Goal: Task Accomplishment & Management: Use online tool/utility

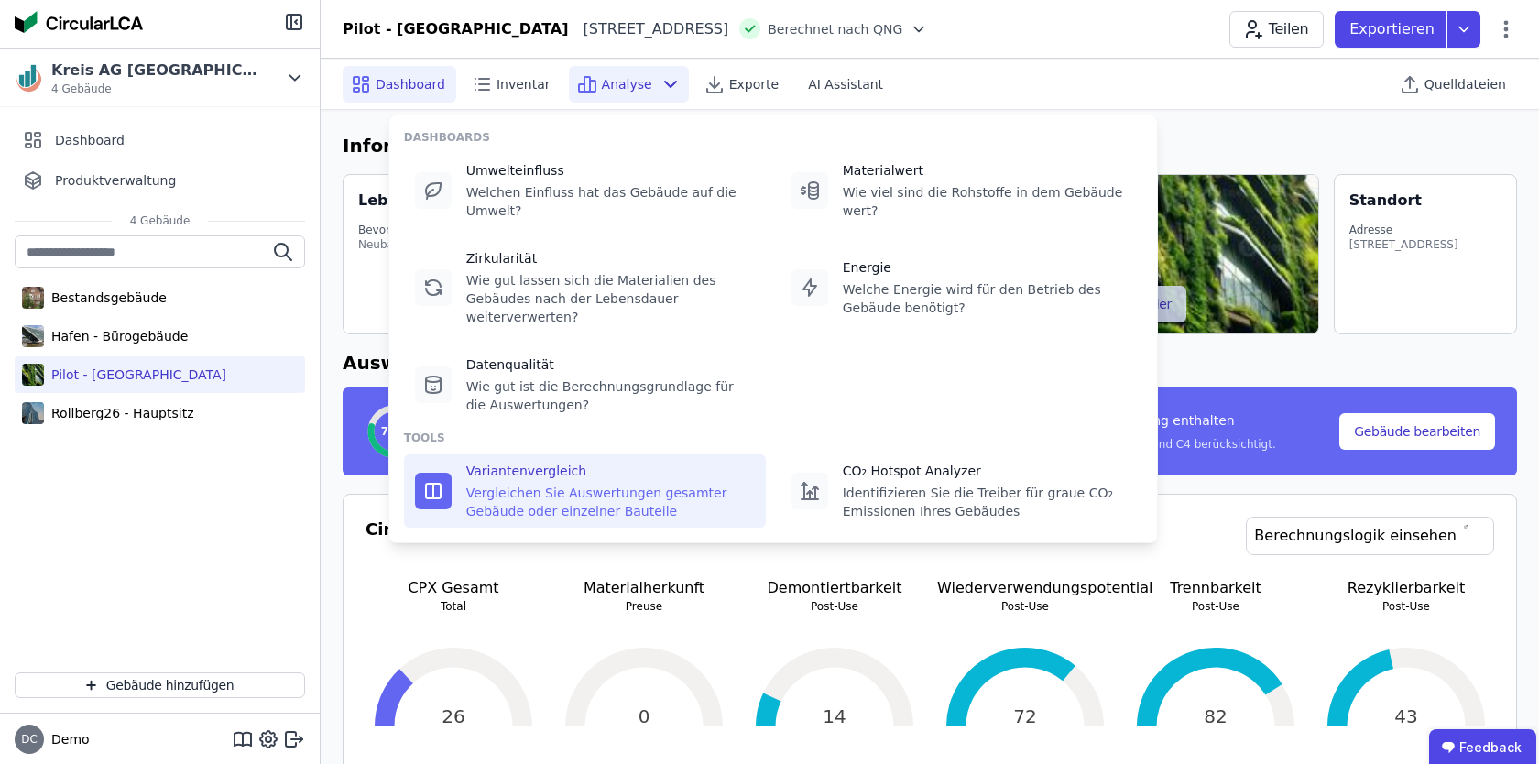
click at [552, 519] on div "Vergleichen Sie Auswertungen gesamter Gebäude oder einzelner Bauteile" at bounding box center [610, 502] width 289 height 37
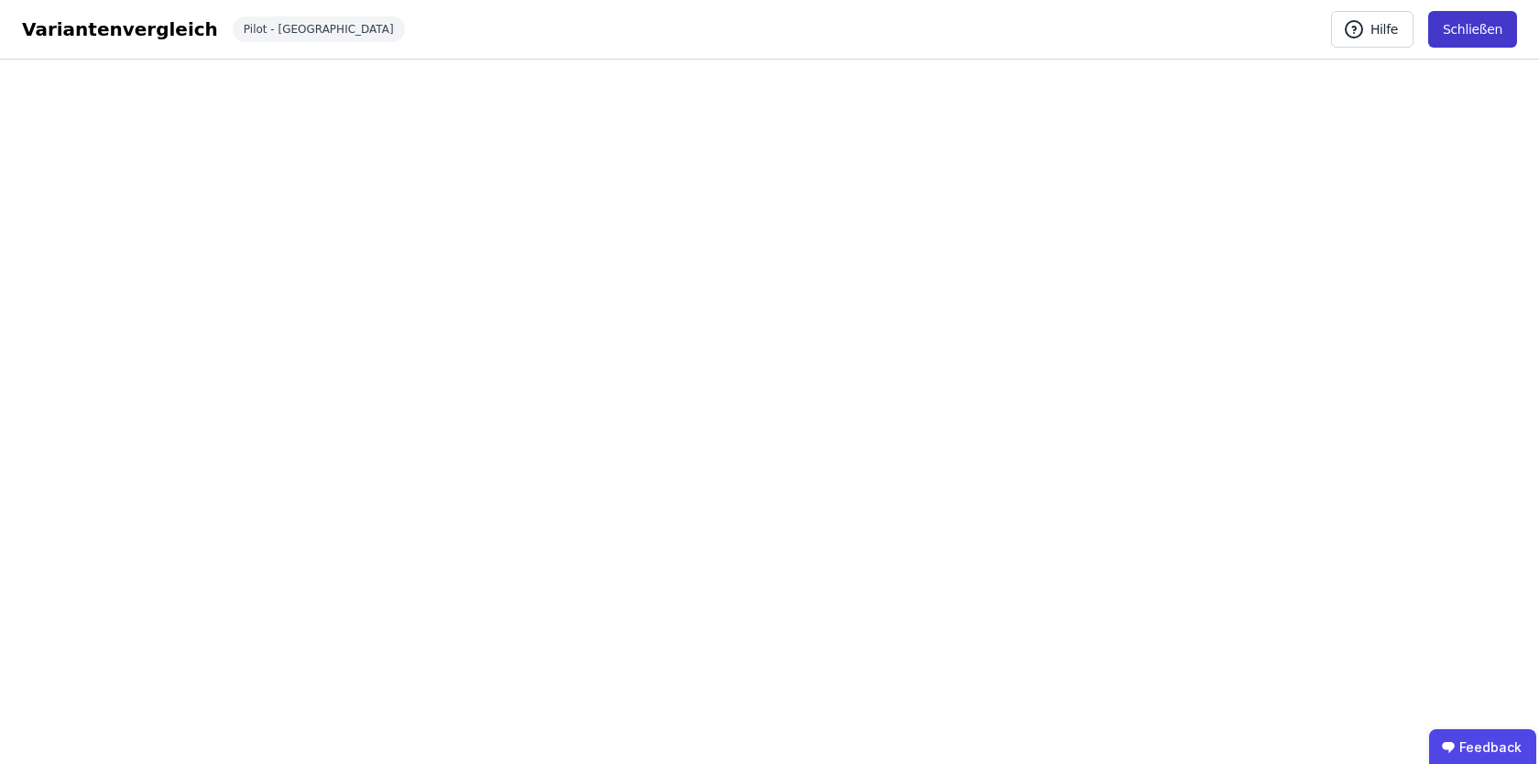
click at [1467, 32] on button "Schließen" at bounding box center [1472, 29] width 89 height 37
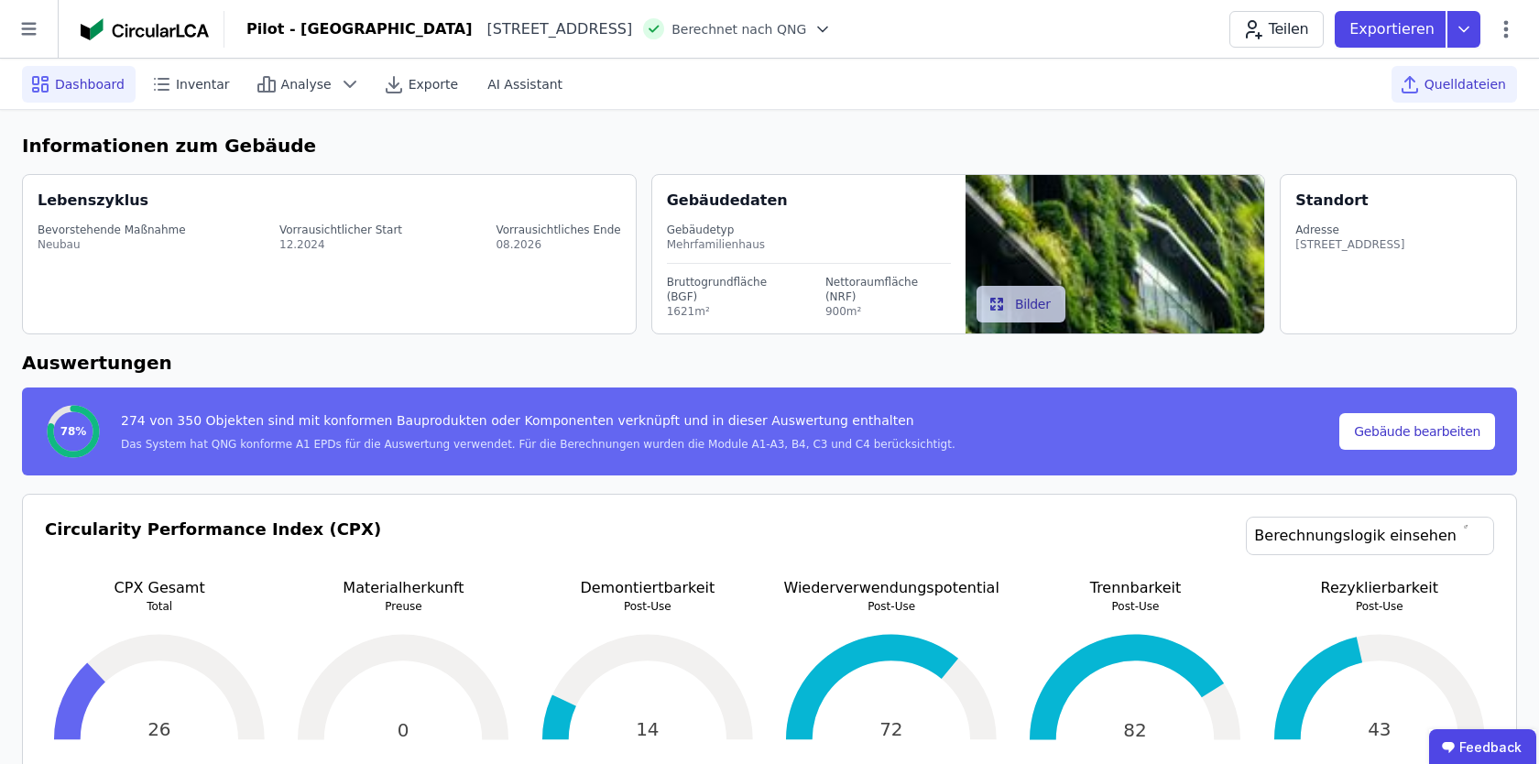
click at [1483, 87] on span "Quelldateien" at bounding box center [1466, 84] width 82 height 18
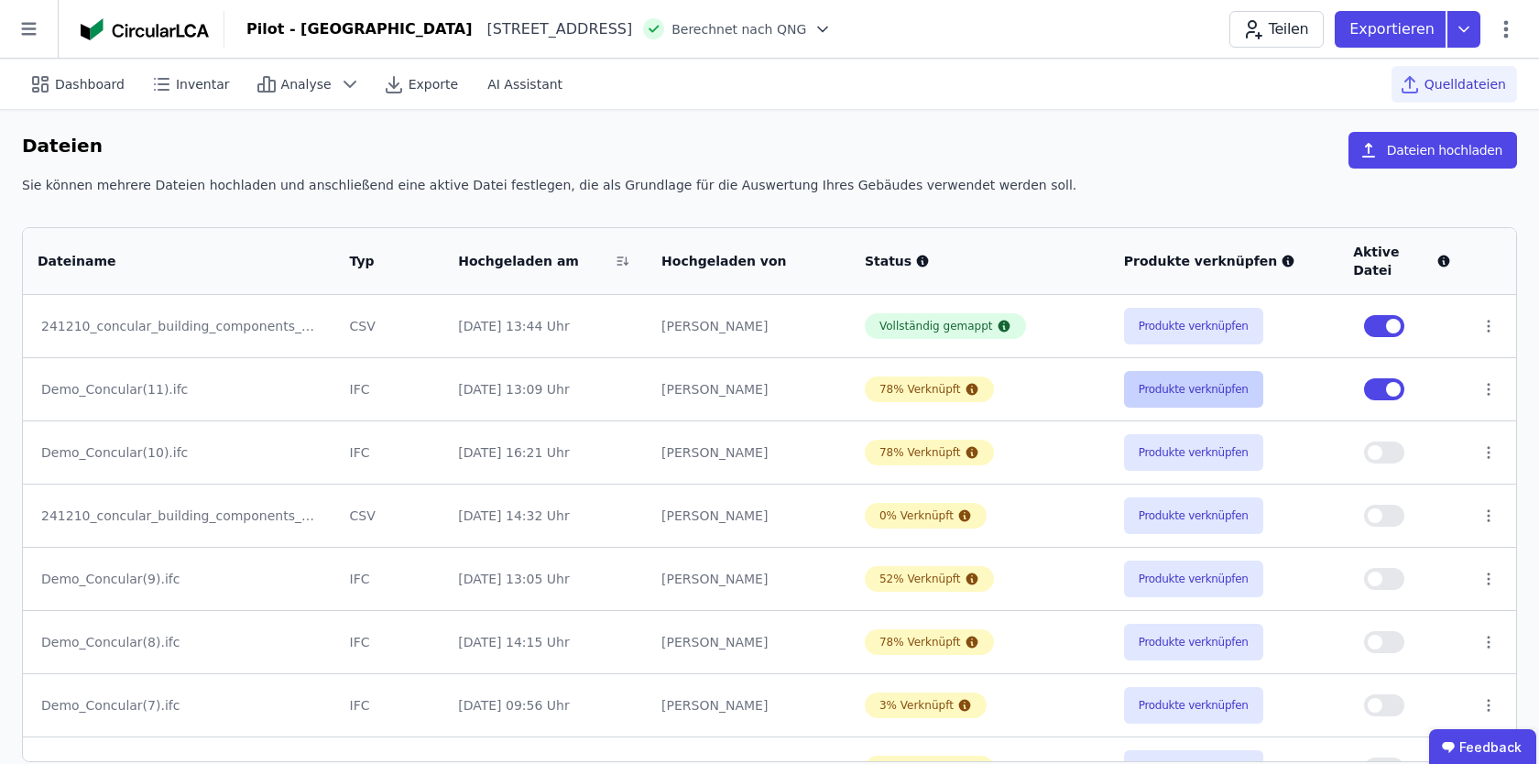
click at [1174, 387] on button "Produkte verknüpfen" at bounding box center [1193, 389] width 139 height 37
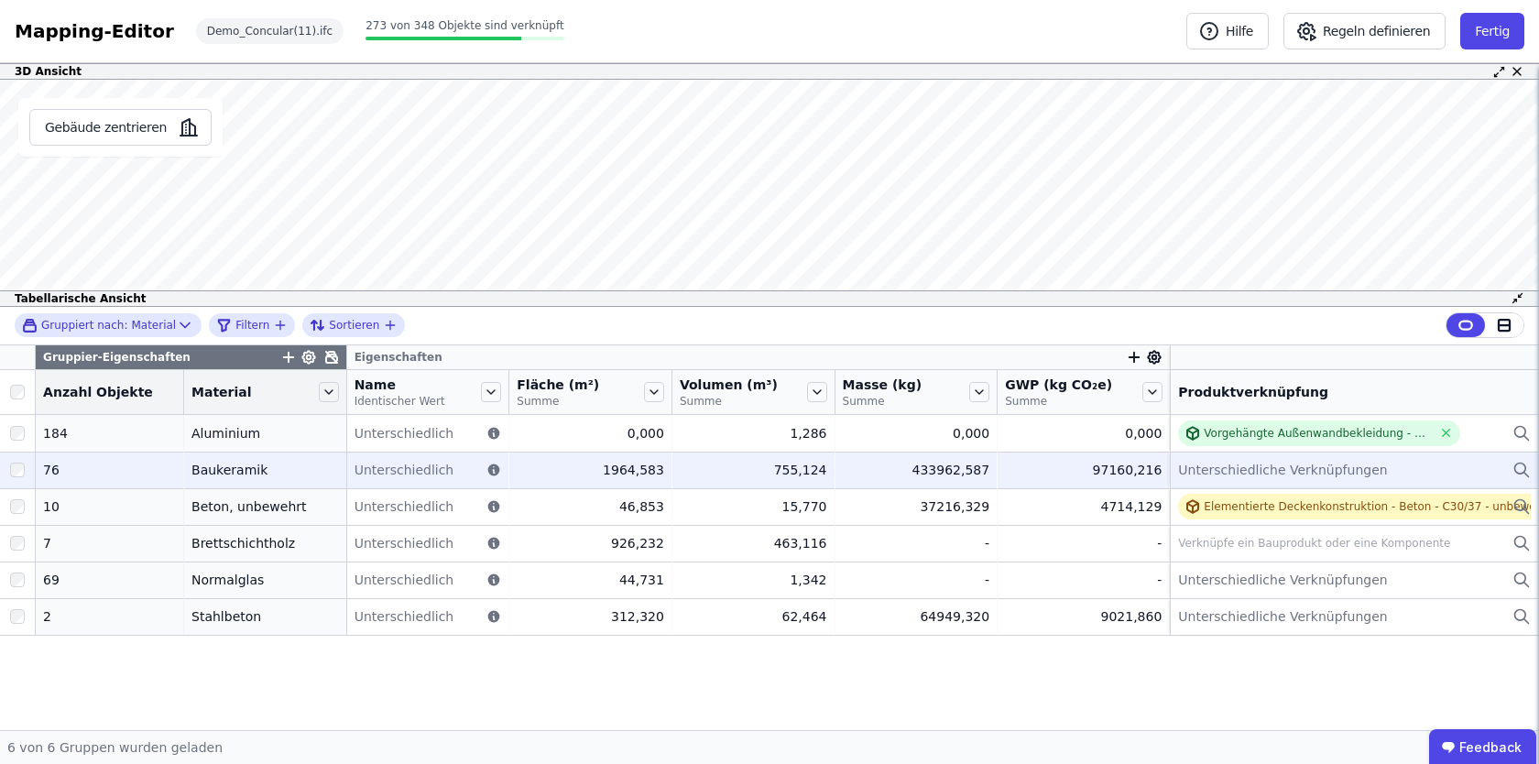
click at [1199, 470] on span "Unterschiedliche Verknüpfungen" at bounding box center [1282, 470] width 209 height 18
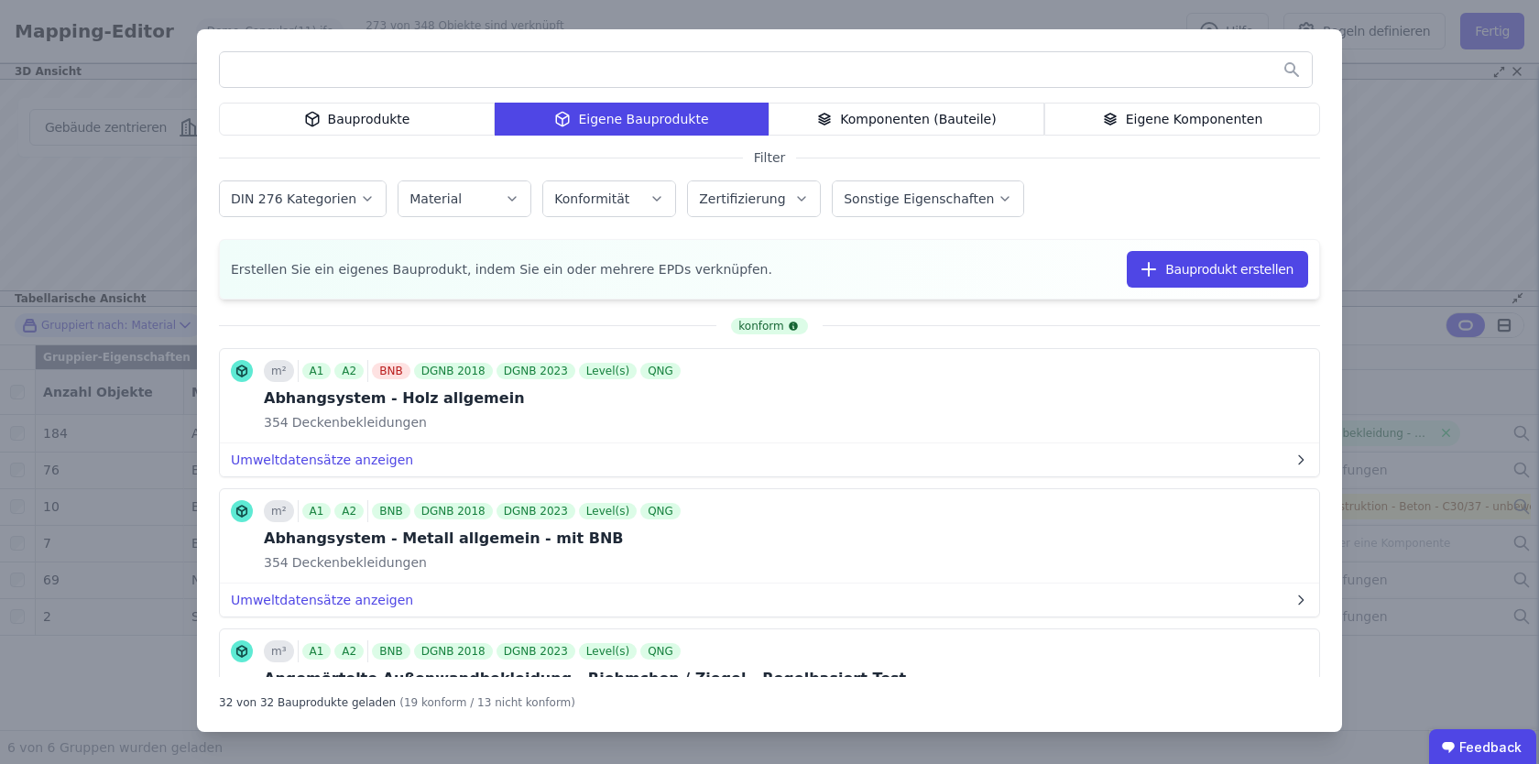
click at [381, 121] on div "Bauprodukte" at bounding box center [357, 119] width 276 height 33
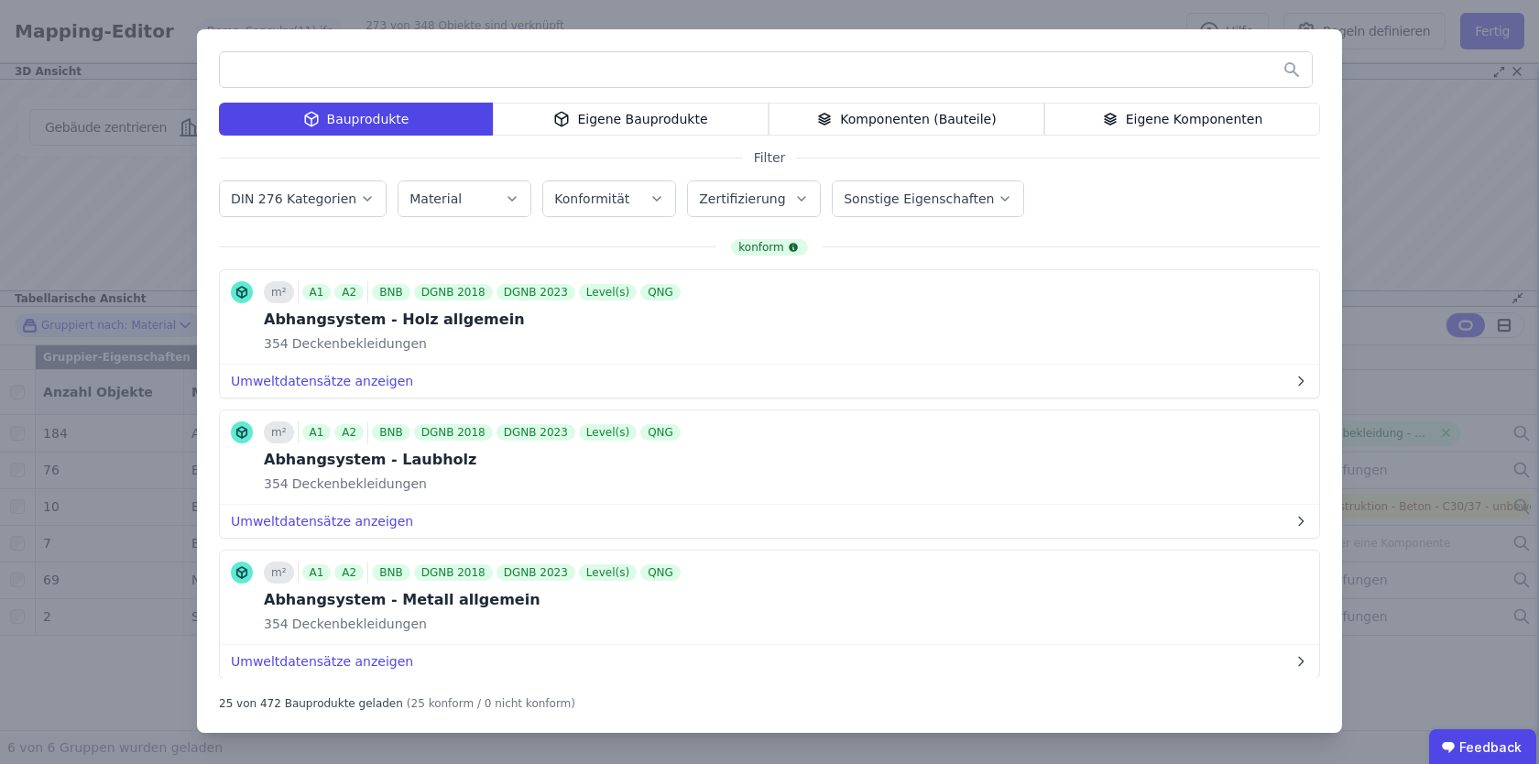
click at [870, 115] on div "Komponenten (Bauteile)" at bounding box center [907, 119] width 276 height 33
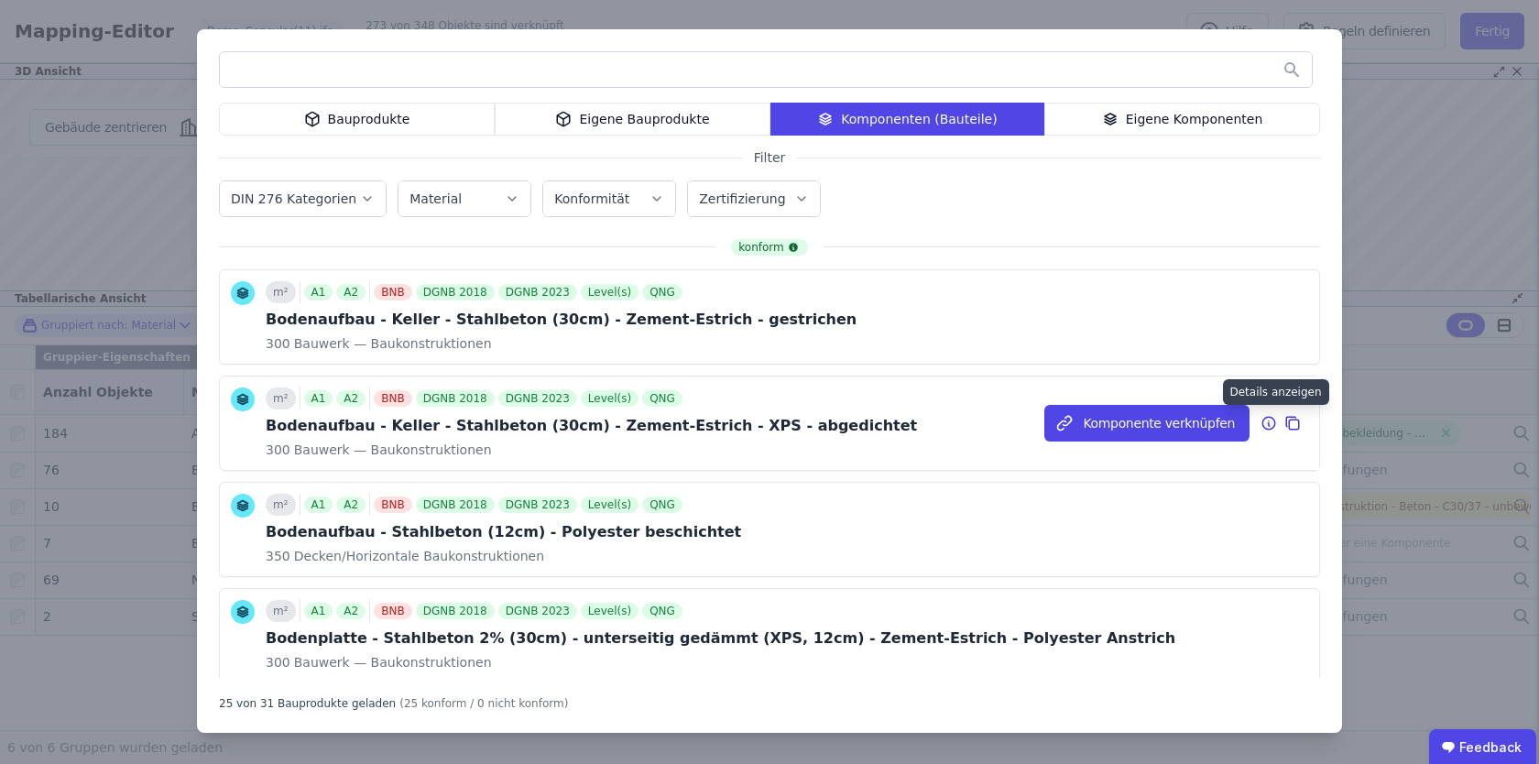
click at [1268, 426] on icon at bounding box center [1269, 424] width 2 height 3
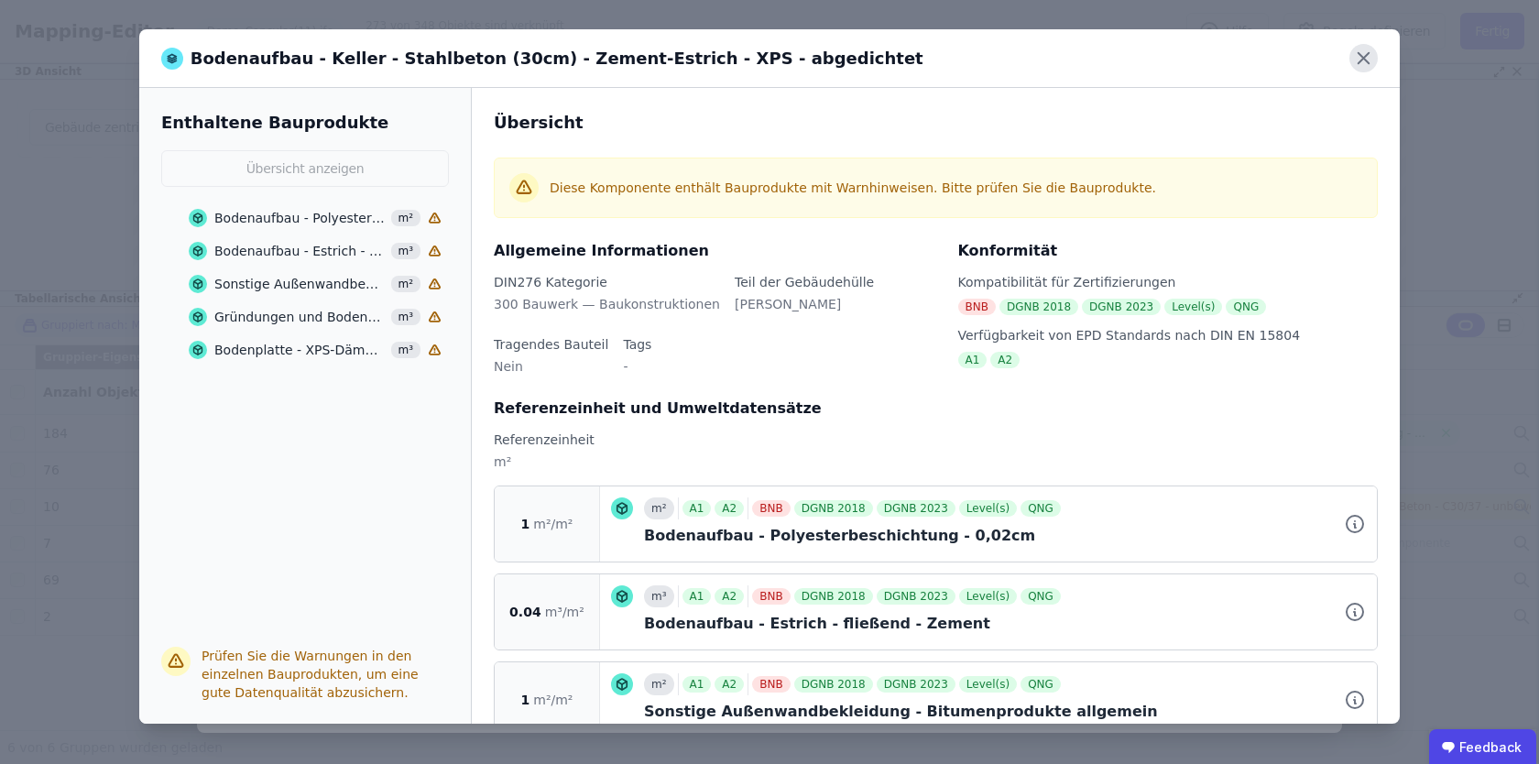
click at [1365, 55] on icon at bounding box center [1363, 58] width 11 height 11
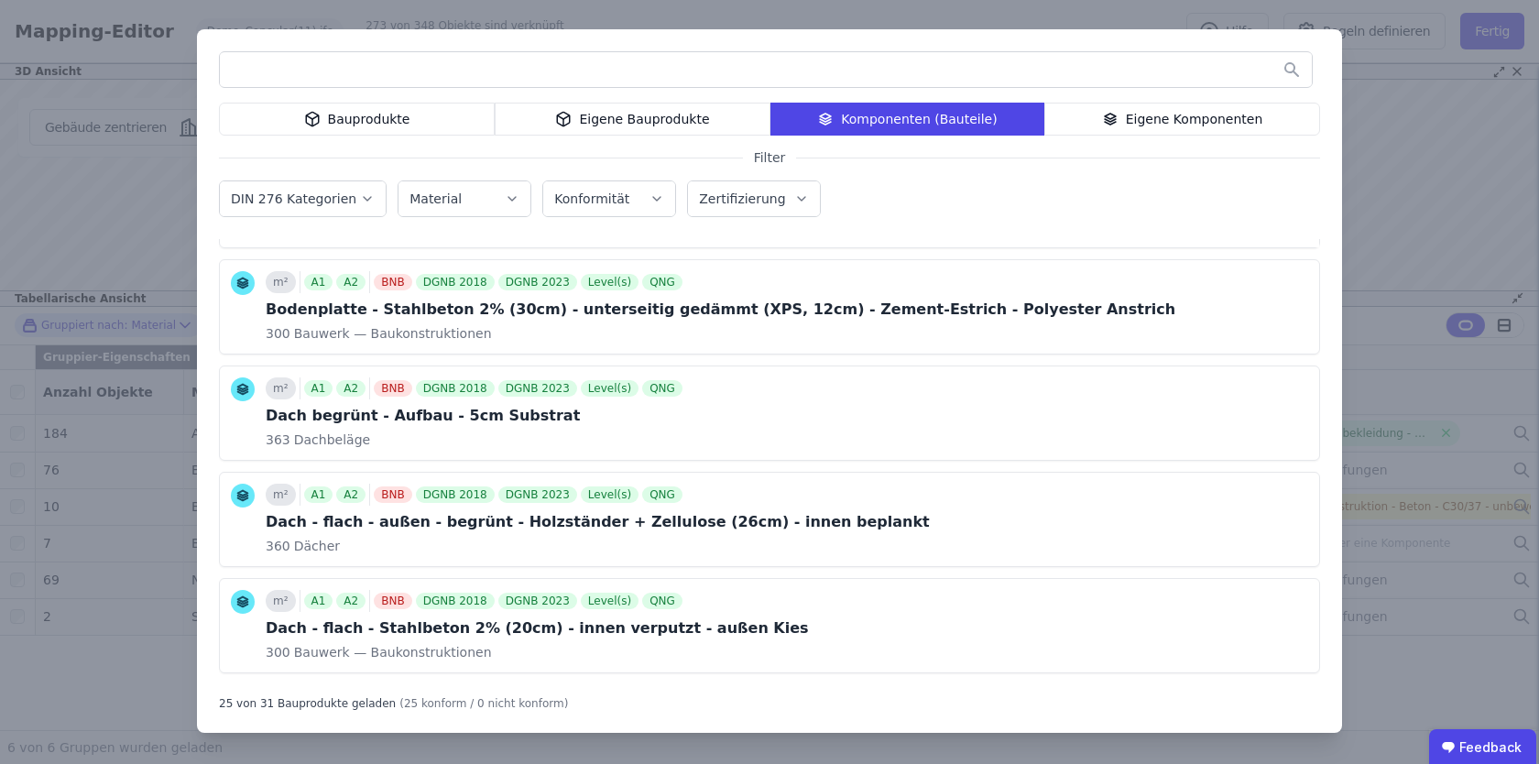
scroll to position [683, 0]
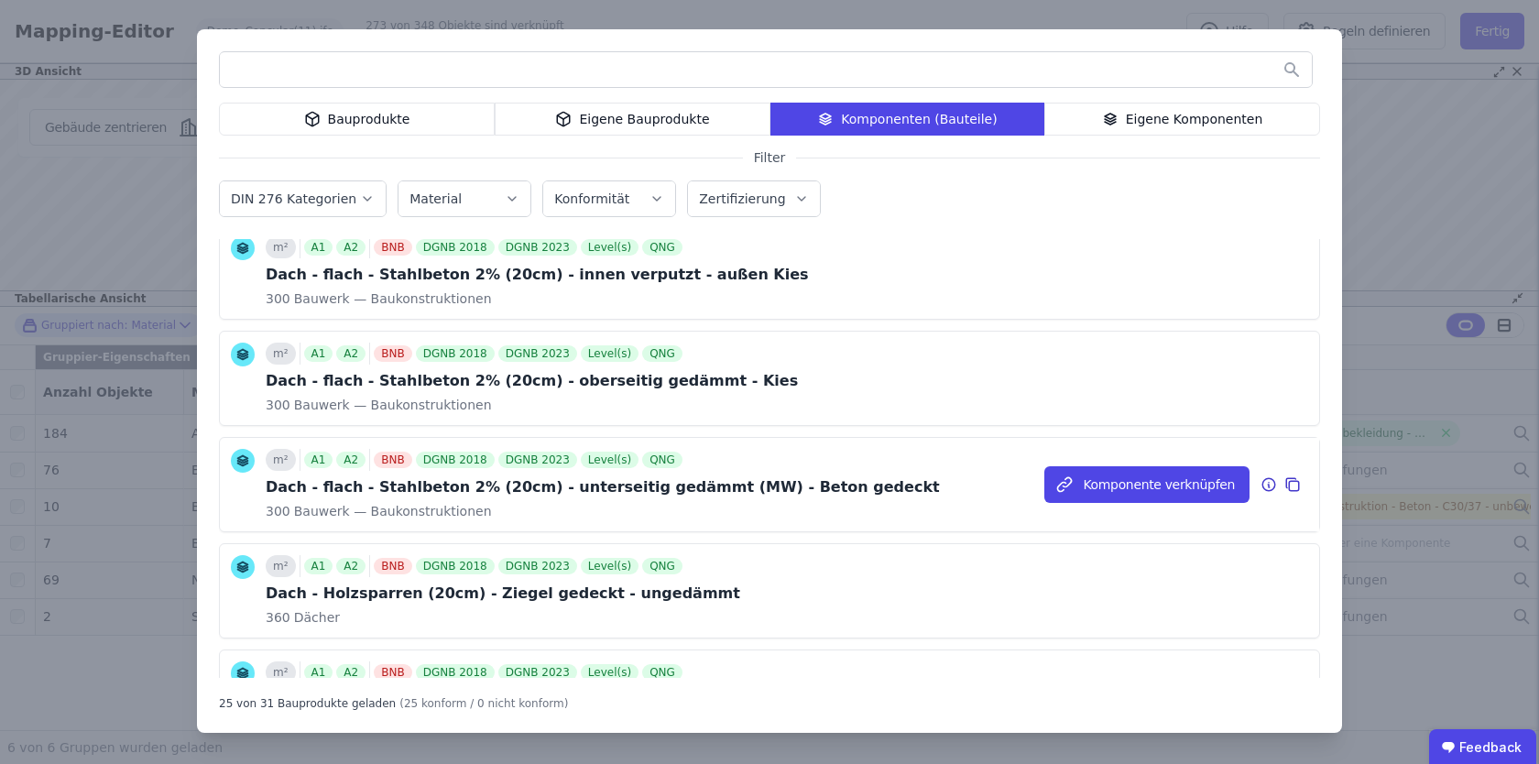
click at [1267, 480] on icon at bounding box center [1269, 485] width 16 height 22
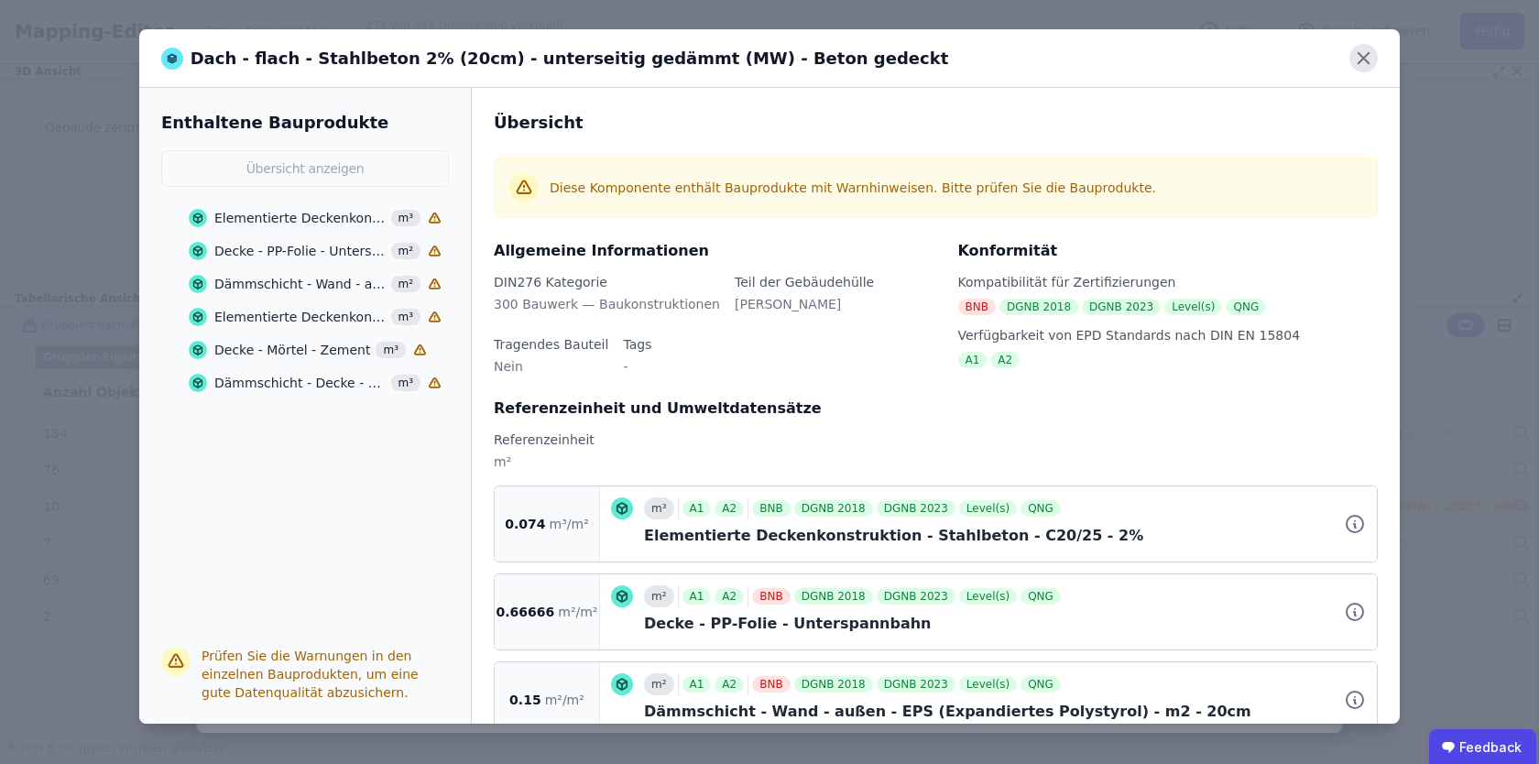
click at [1358, 60] on icon at bounding box center [1364, 58] width 28 height 28
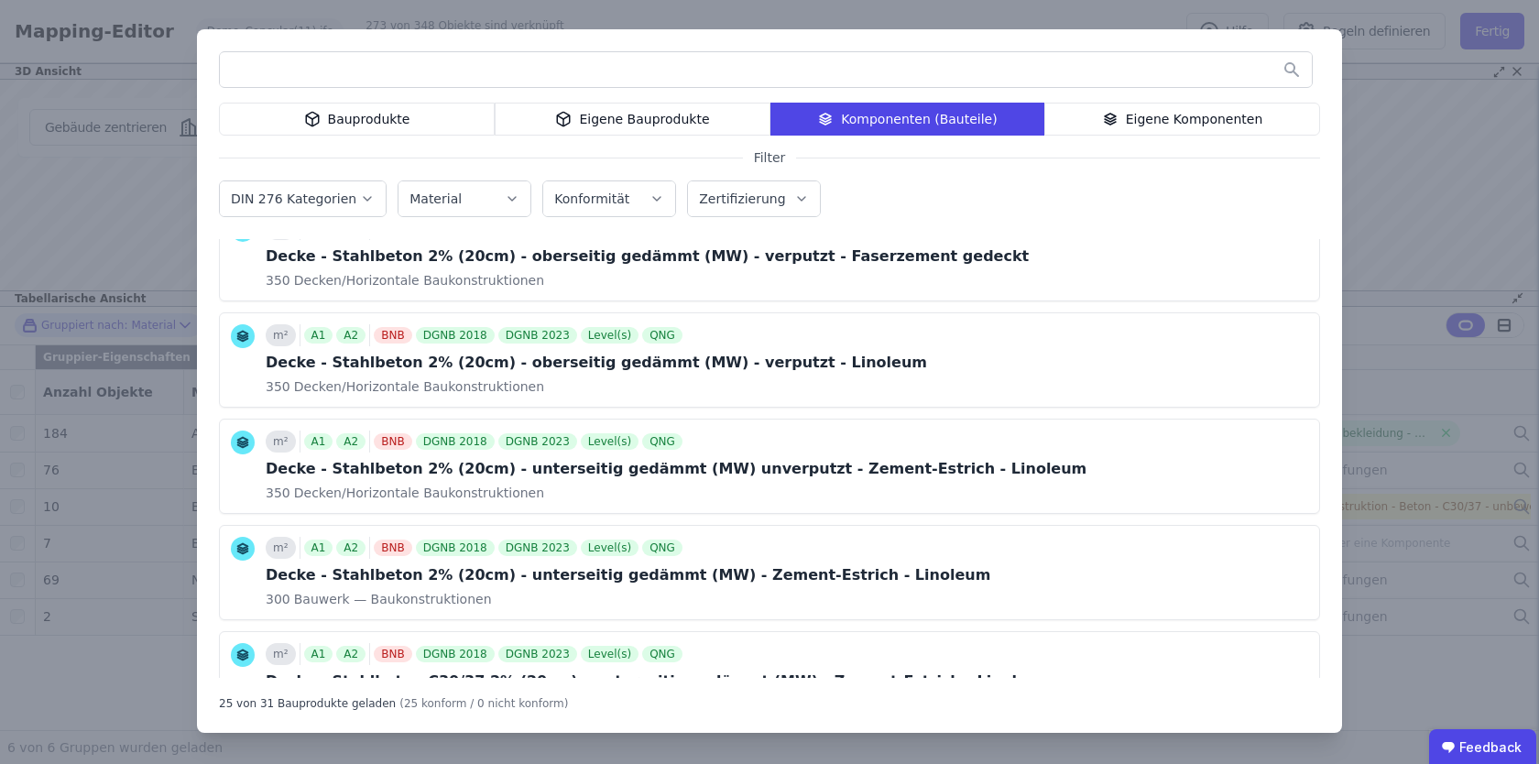
scroll to position [1486, 0]
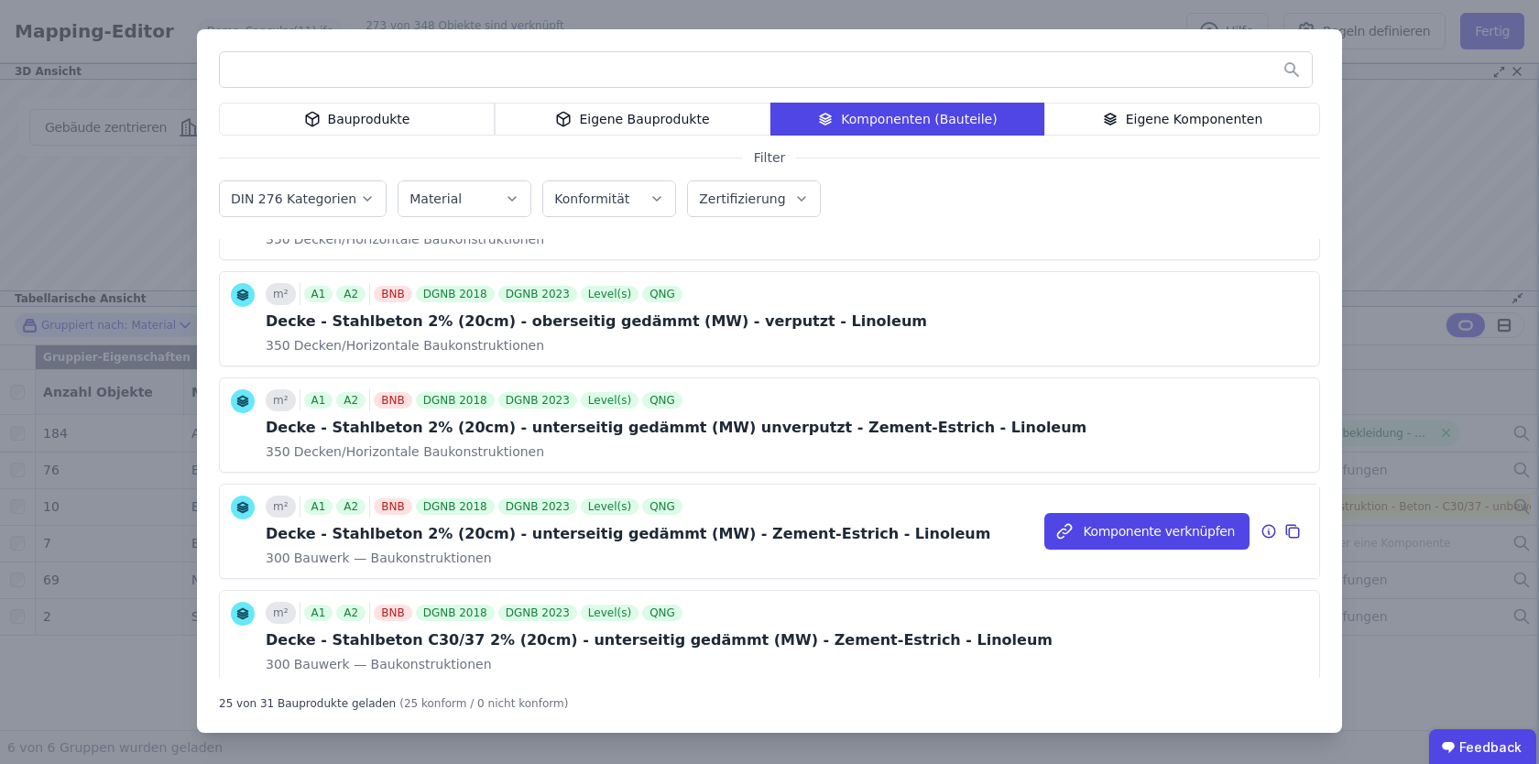
click at [1269, 532] on icon at bounding box center [1269, 532] width 2 height 3
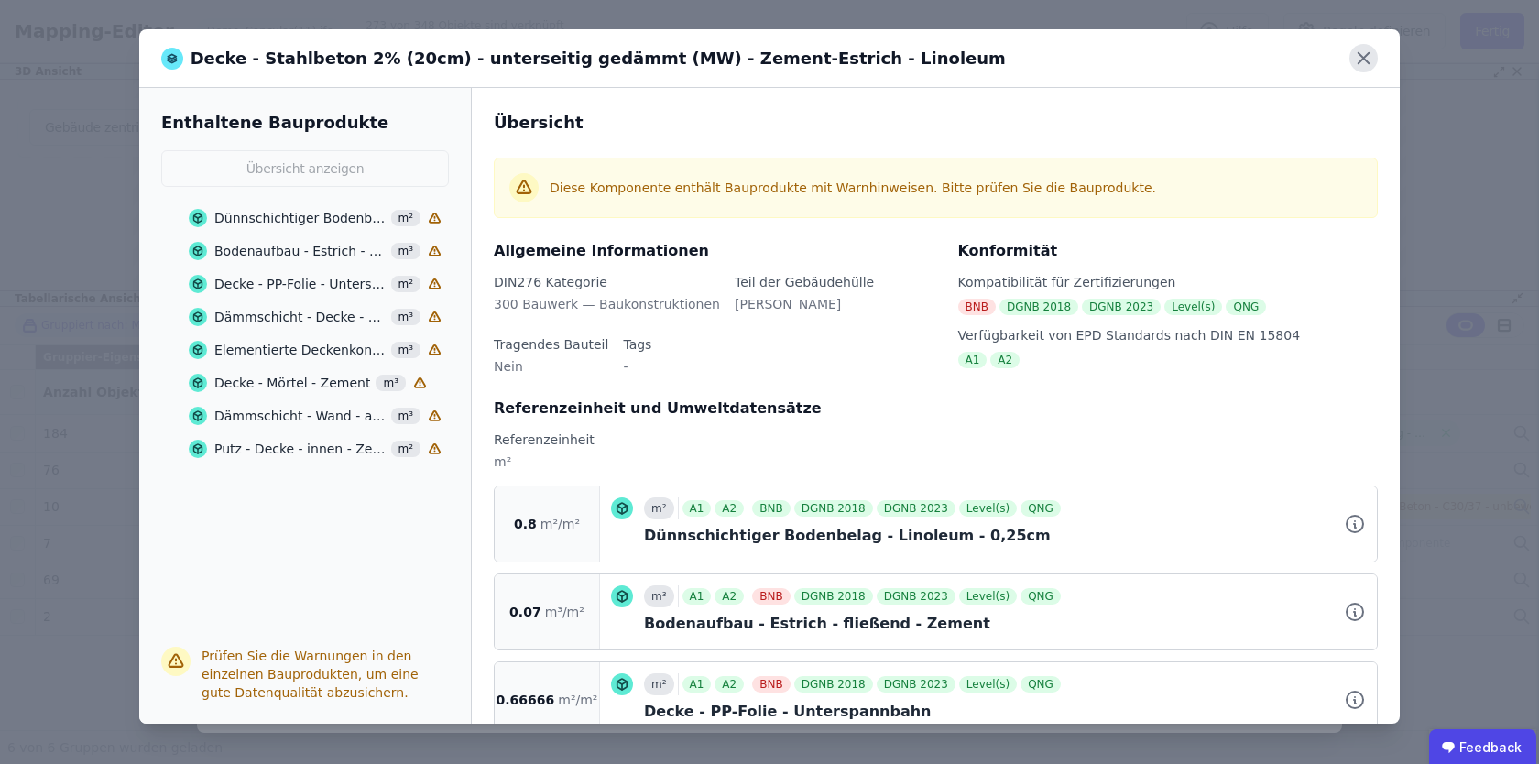
click at [1367, 59] on icon at bounding box center [1364, 58] width 28 height 28
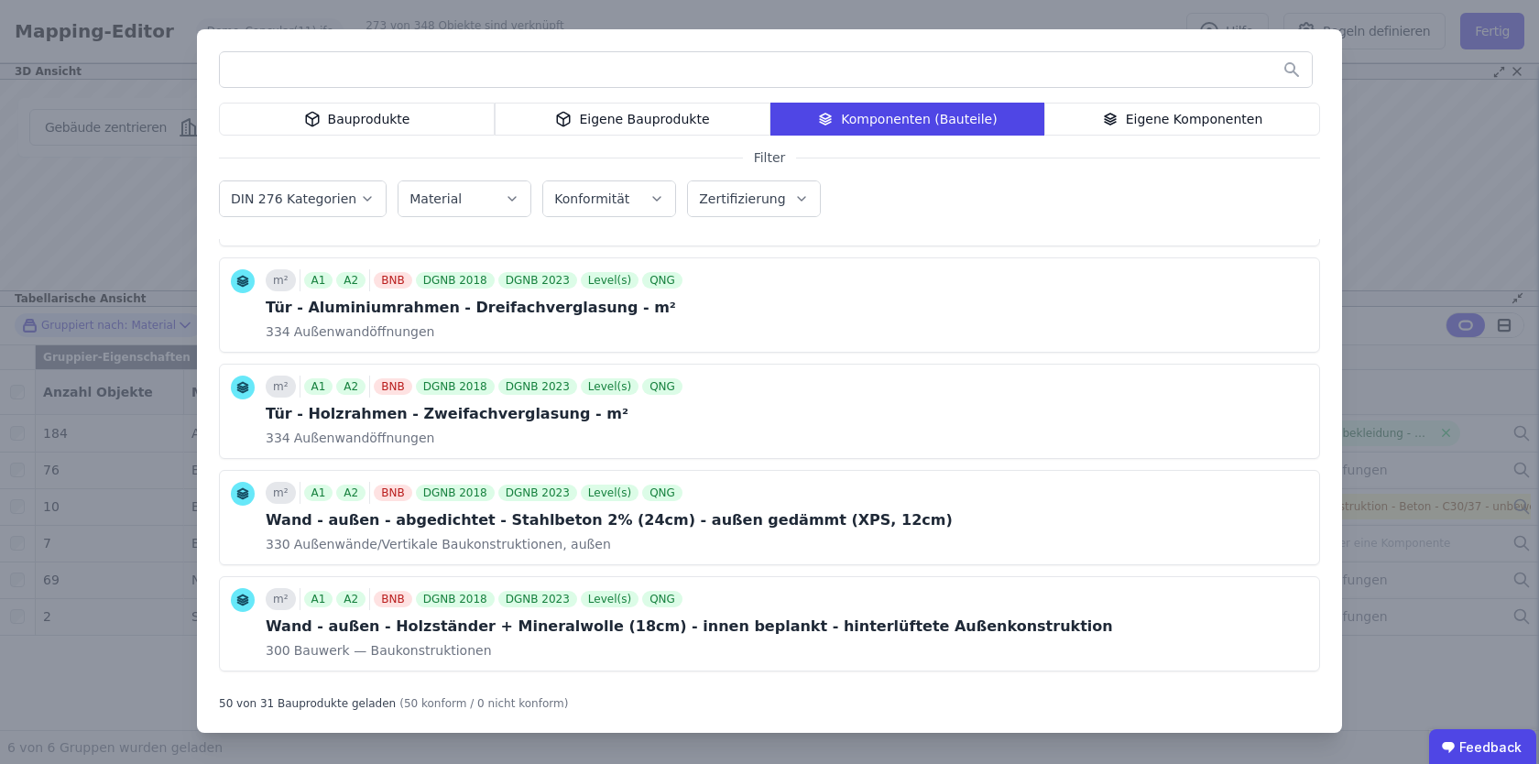
scroll to position [2274, 0]
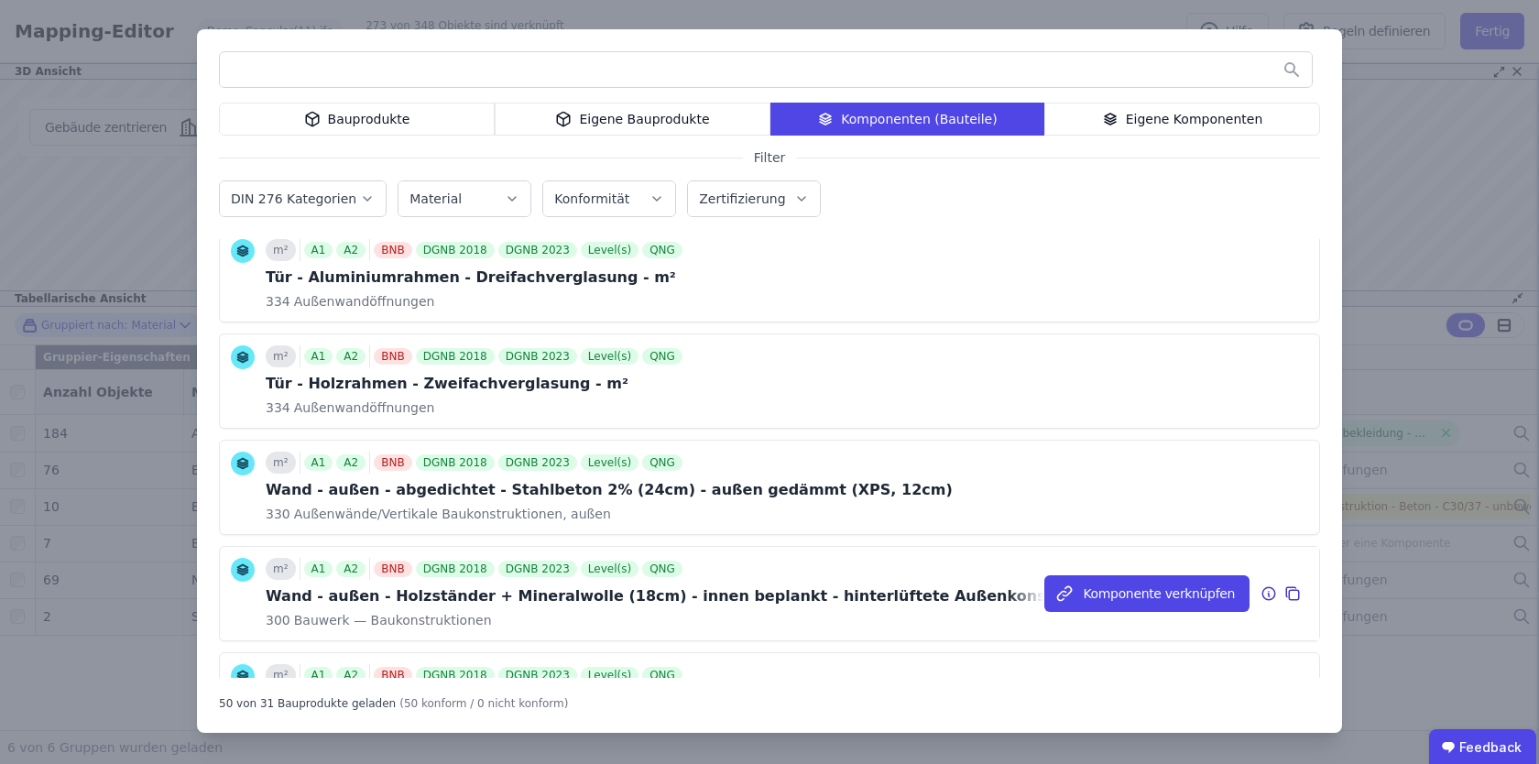
click at [1264, 591] on icon at bounding box center [1269, 594] width 16 height 22
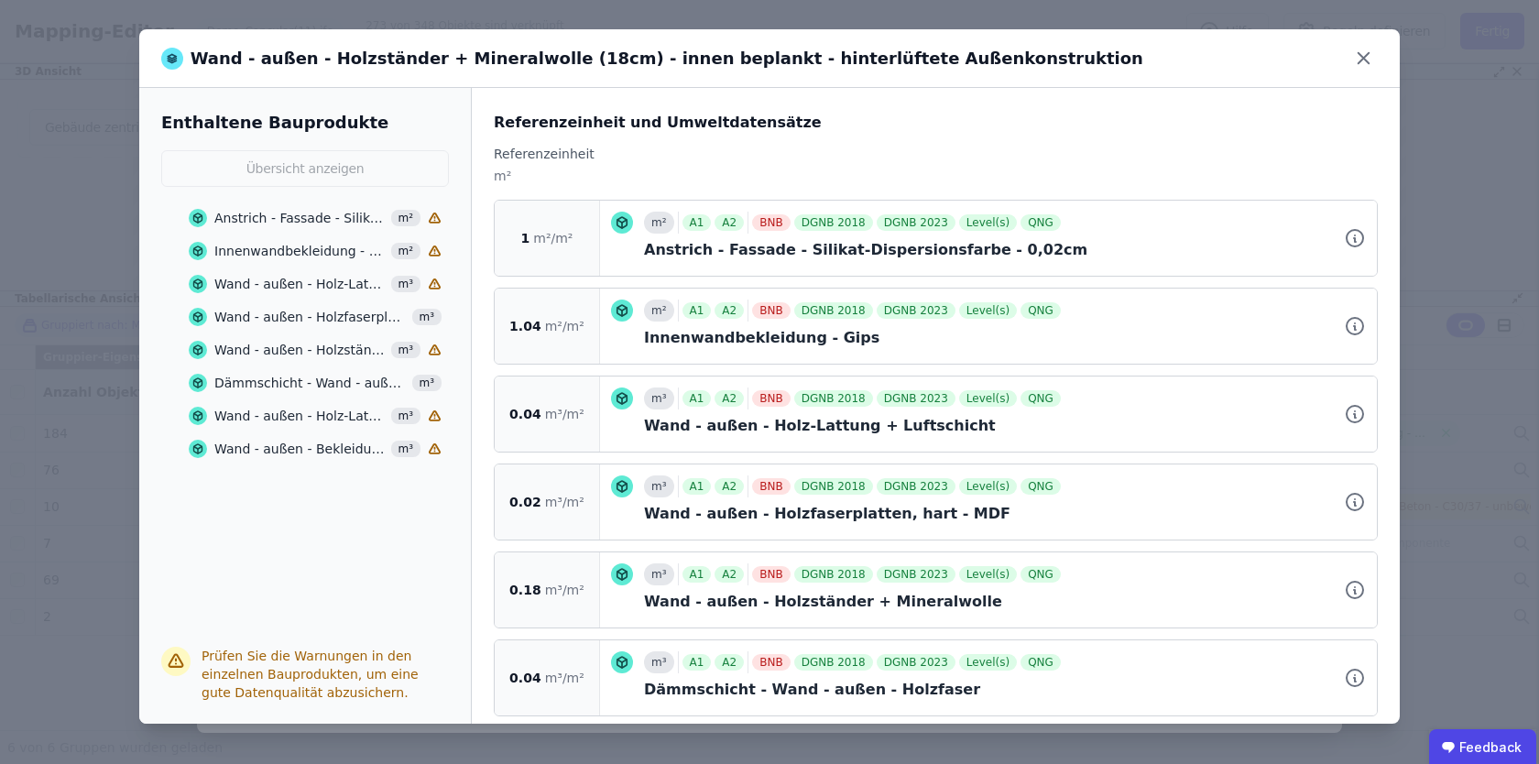
scroll to position [410, 0]
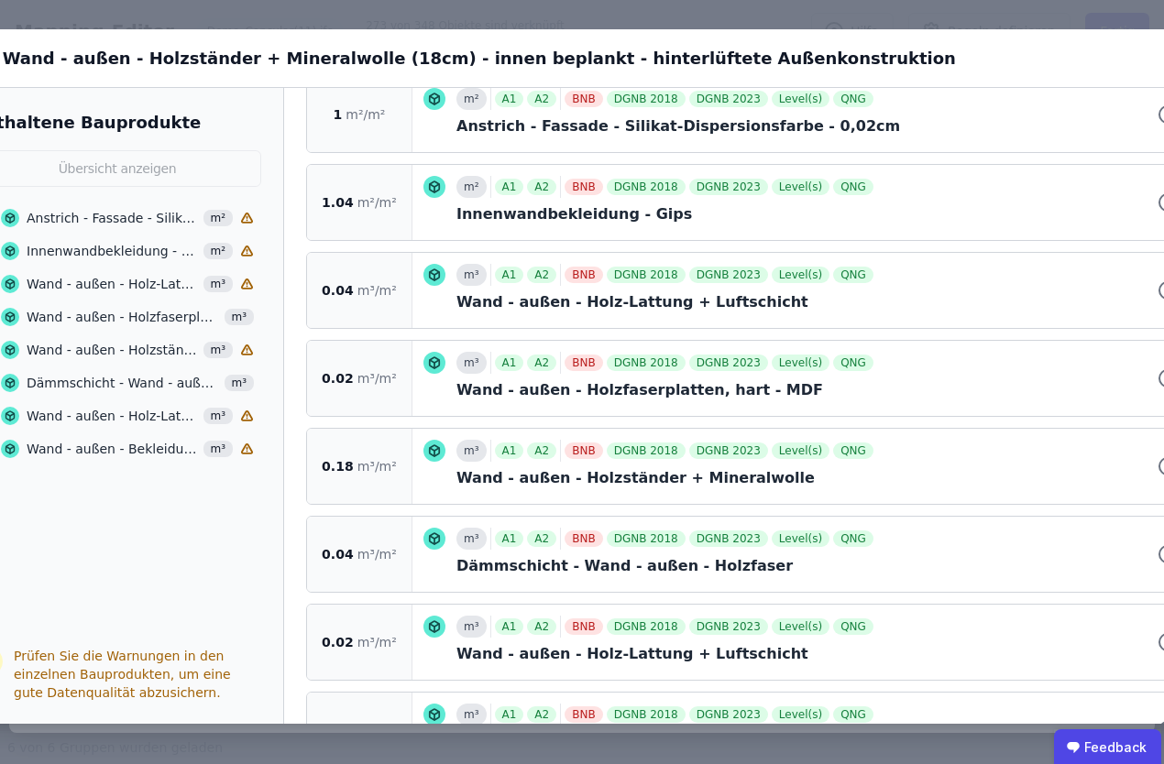
click at [843, 266] on div "A1 A2 BNB DGNB 2018 DGNB 2023 Level(s) QNG" at bounding box center [683, 275] width 387 height 22
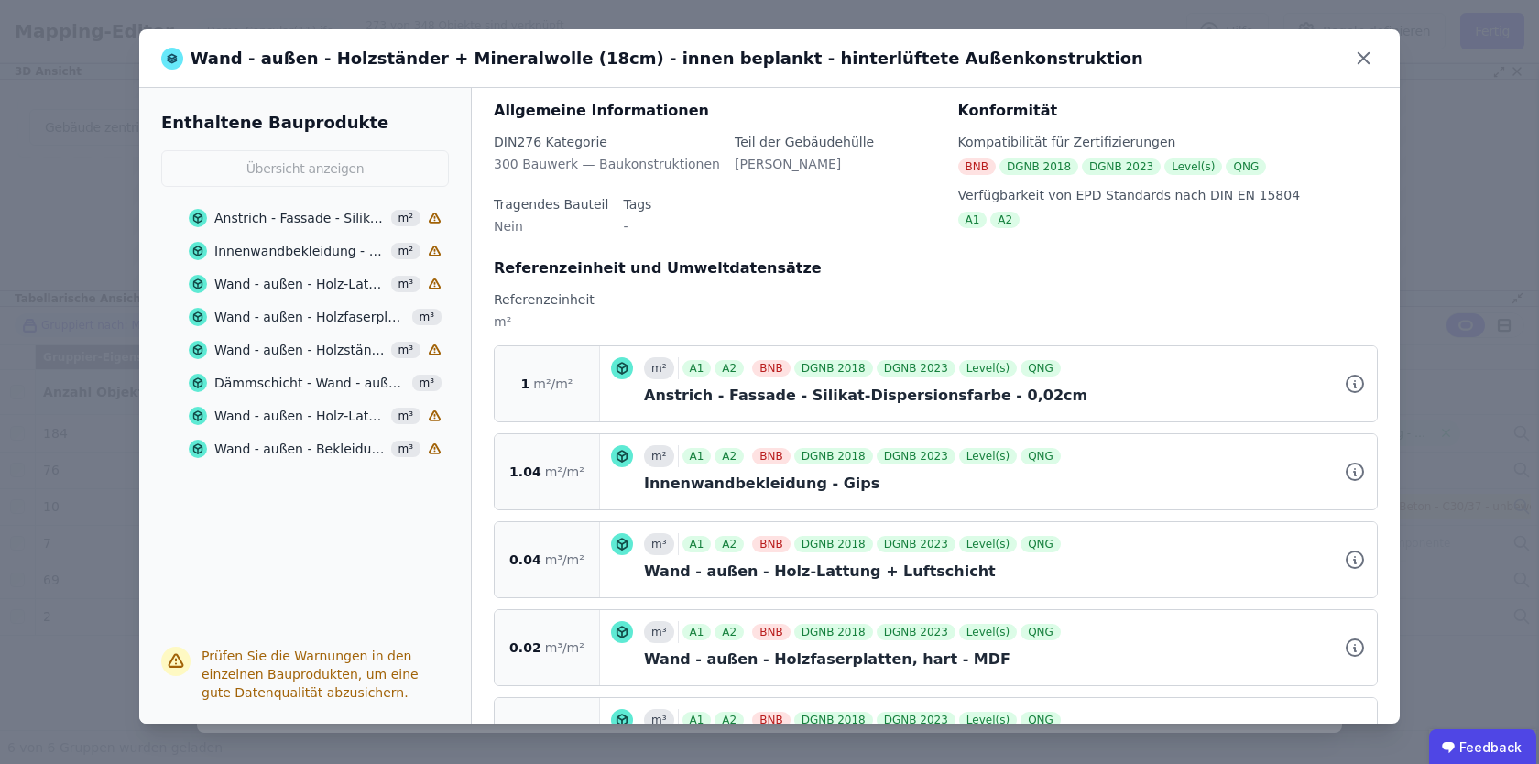
scroll to position [141, 0]
click at [627, 177] on div "300 Bauwerk — Baukonstruktionen" at bounding box center [607, 170] width 226 height 33
click at [1370, 62] on icon at bounding box center [1364, 58] width 28 height 28
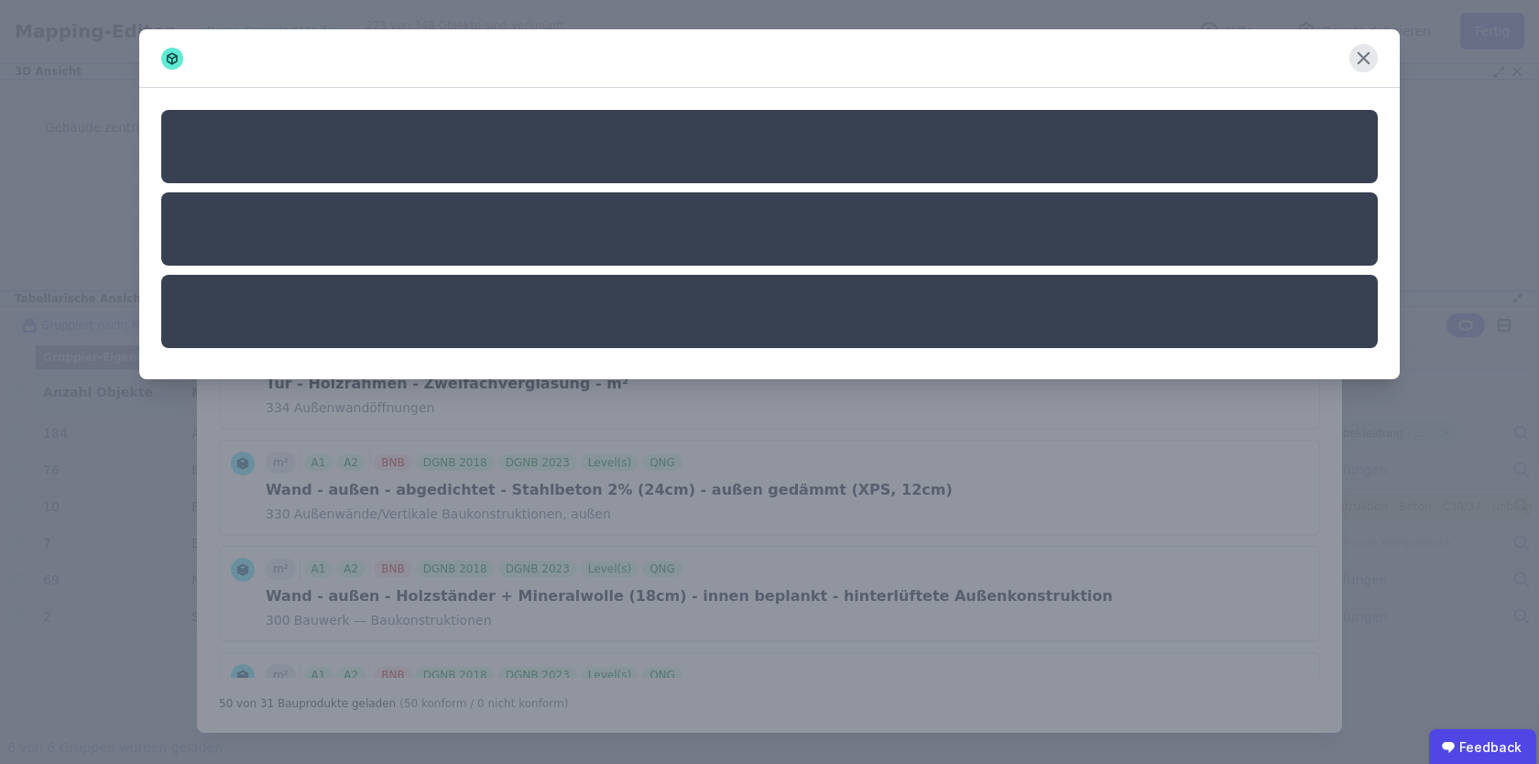
scroll to position [0, 0]
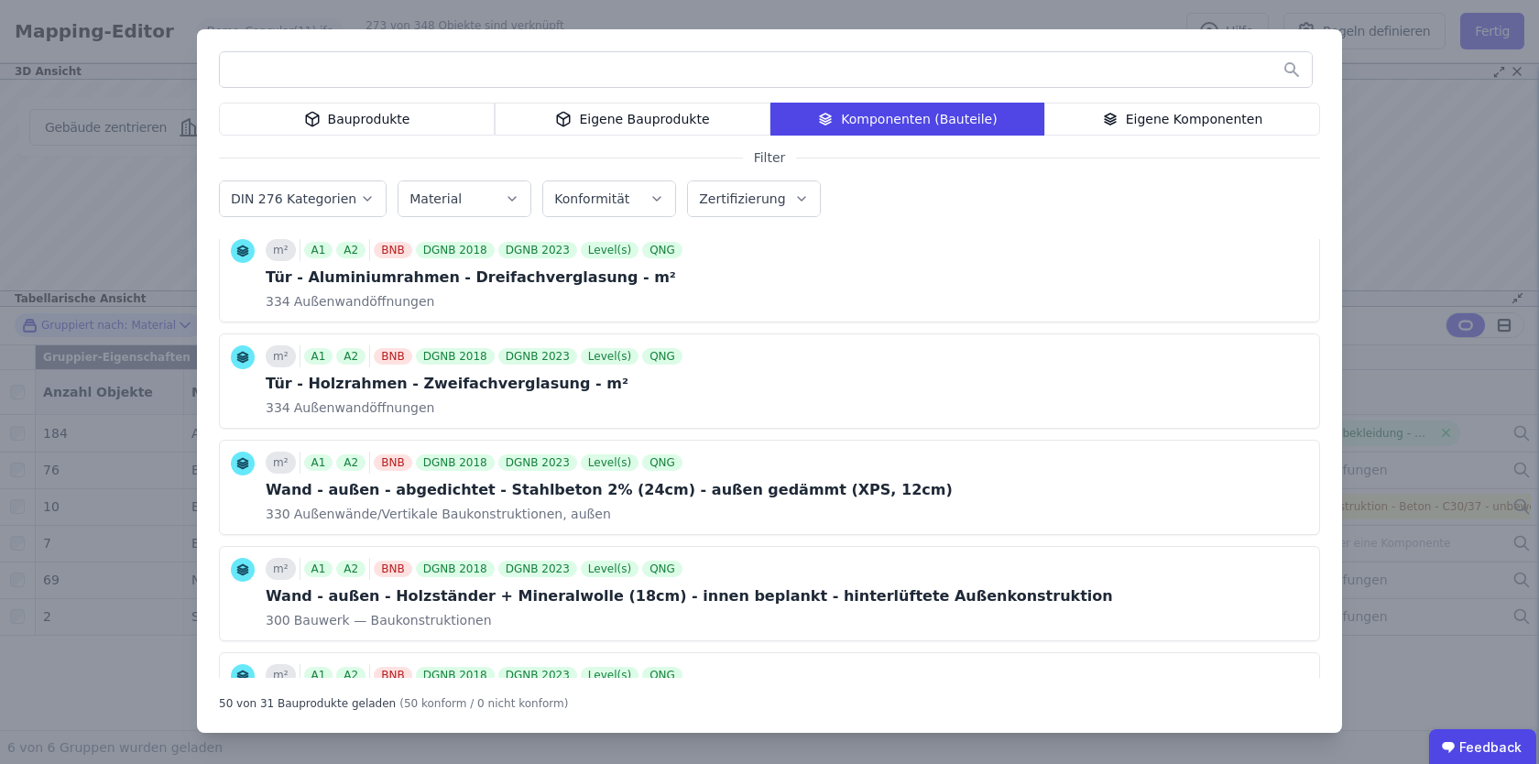
click at [1510, 36] on div "Bauprodukte Eigene Bauprodukte Komponenten (Bauteile) Eigene Komponenten Filter…" at bounding box center [769, 382] width 1539 height 764
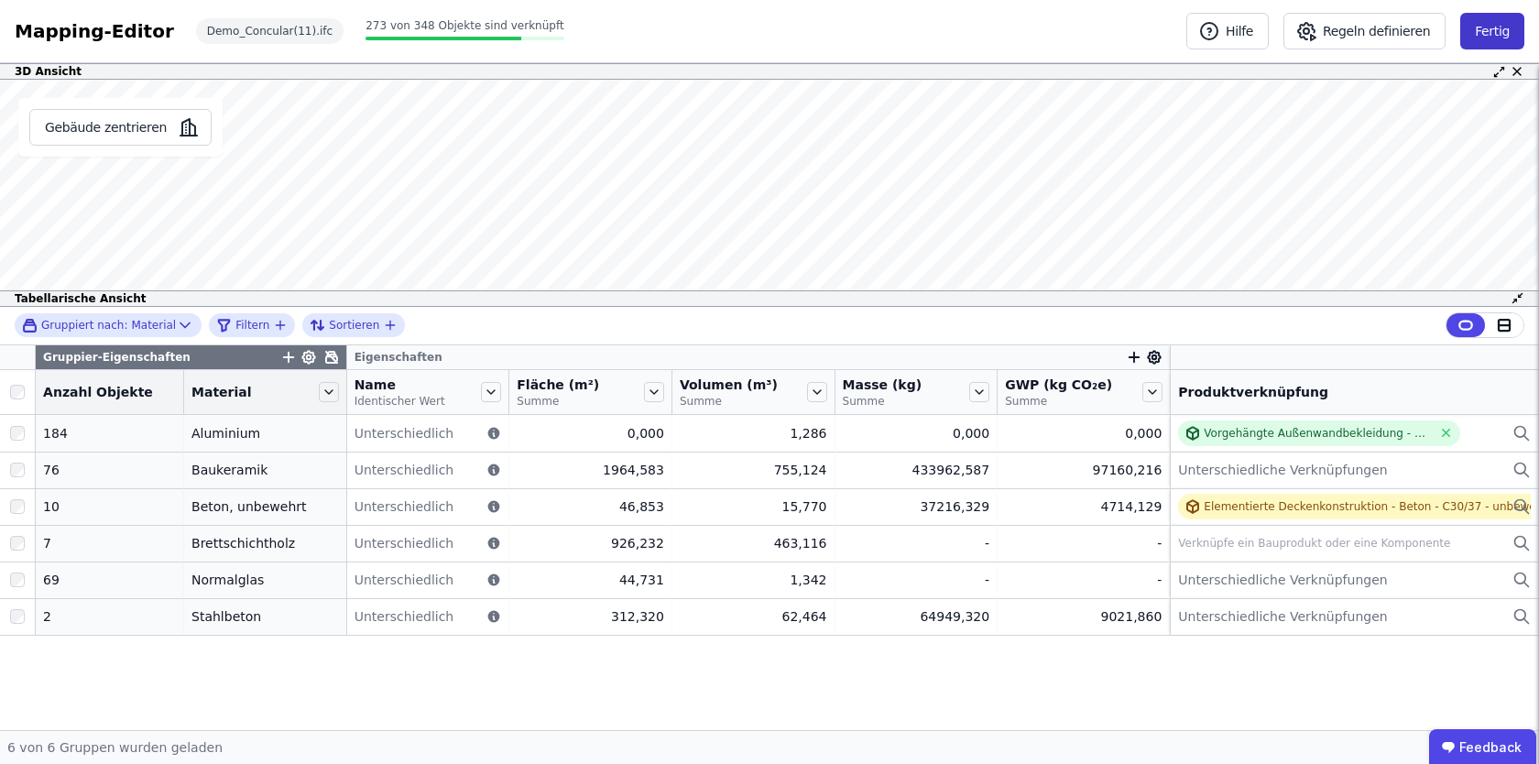
click at [1483, 36] on button "Fertig" at bounding box center [1493, 31] width 64 height 37
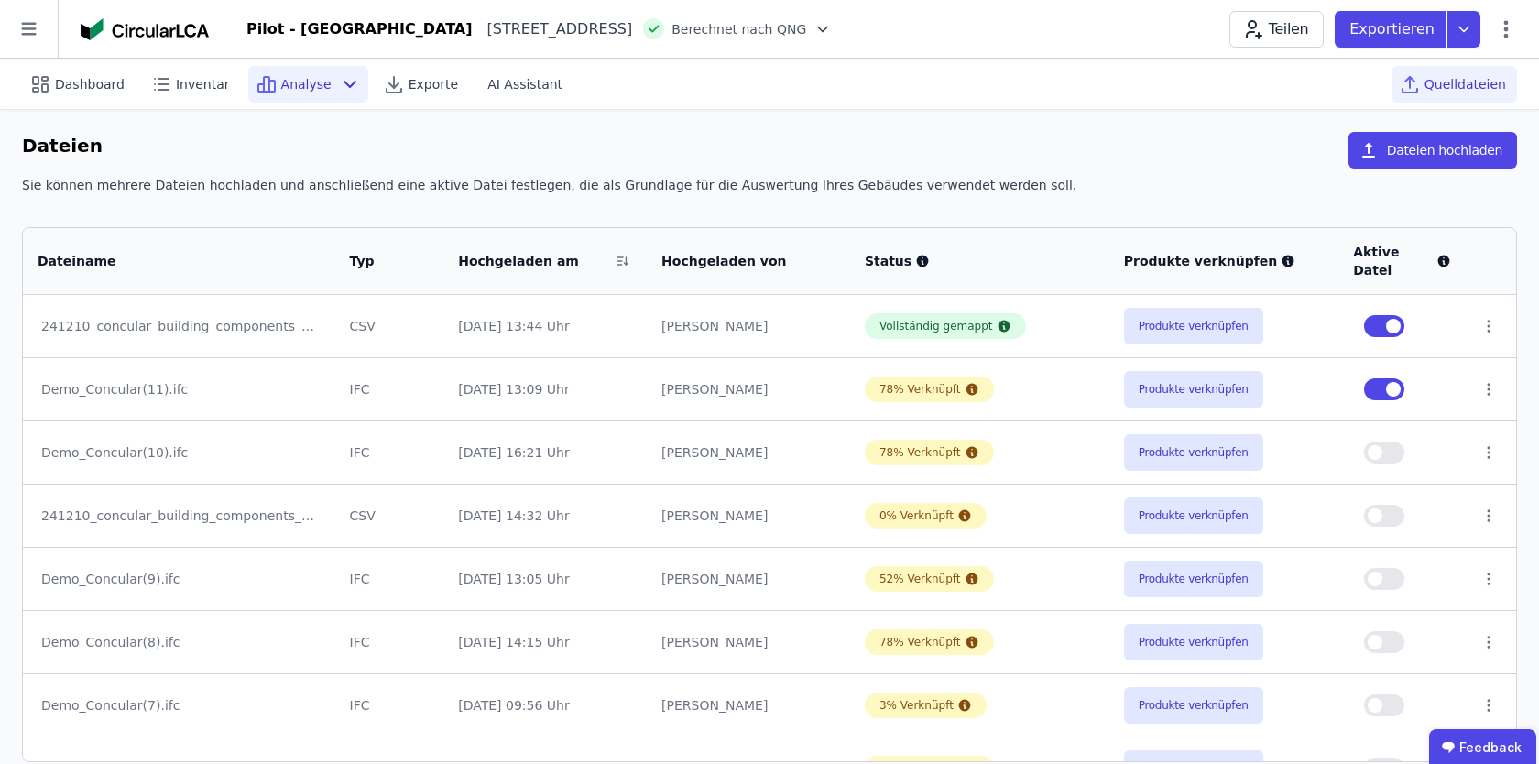
click at [318, 90] on span "Analyse" at bounding box center [306, 84] width 50 height 18
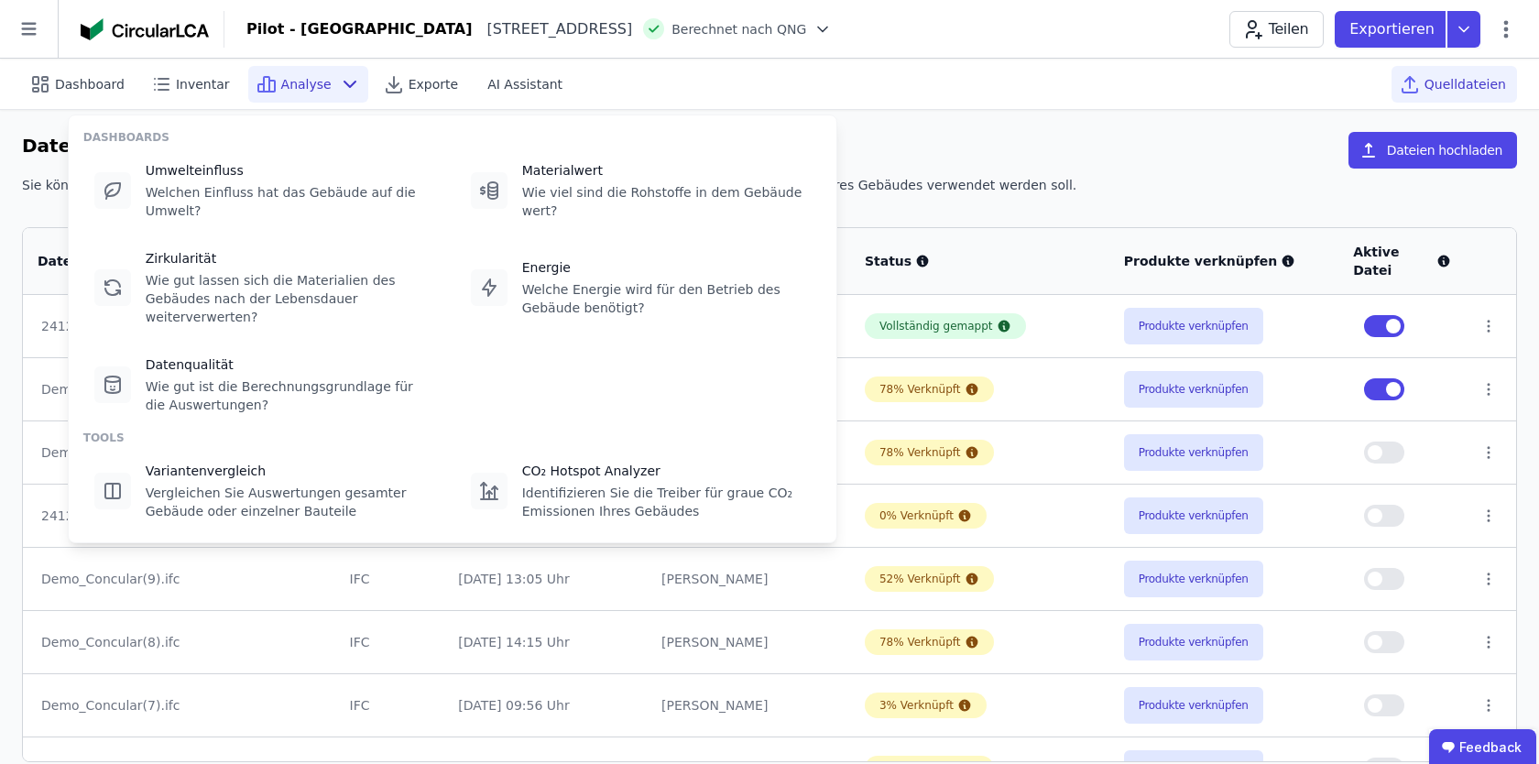
click at [1100, 215] on div "Dateiname Typ Hochgeladen am Hochgeladen von Status Produkte verknüpfen Aktive …" at bounding box center [769, 485] width 1495 height 553
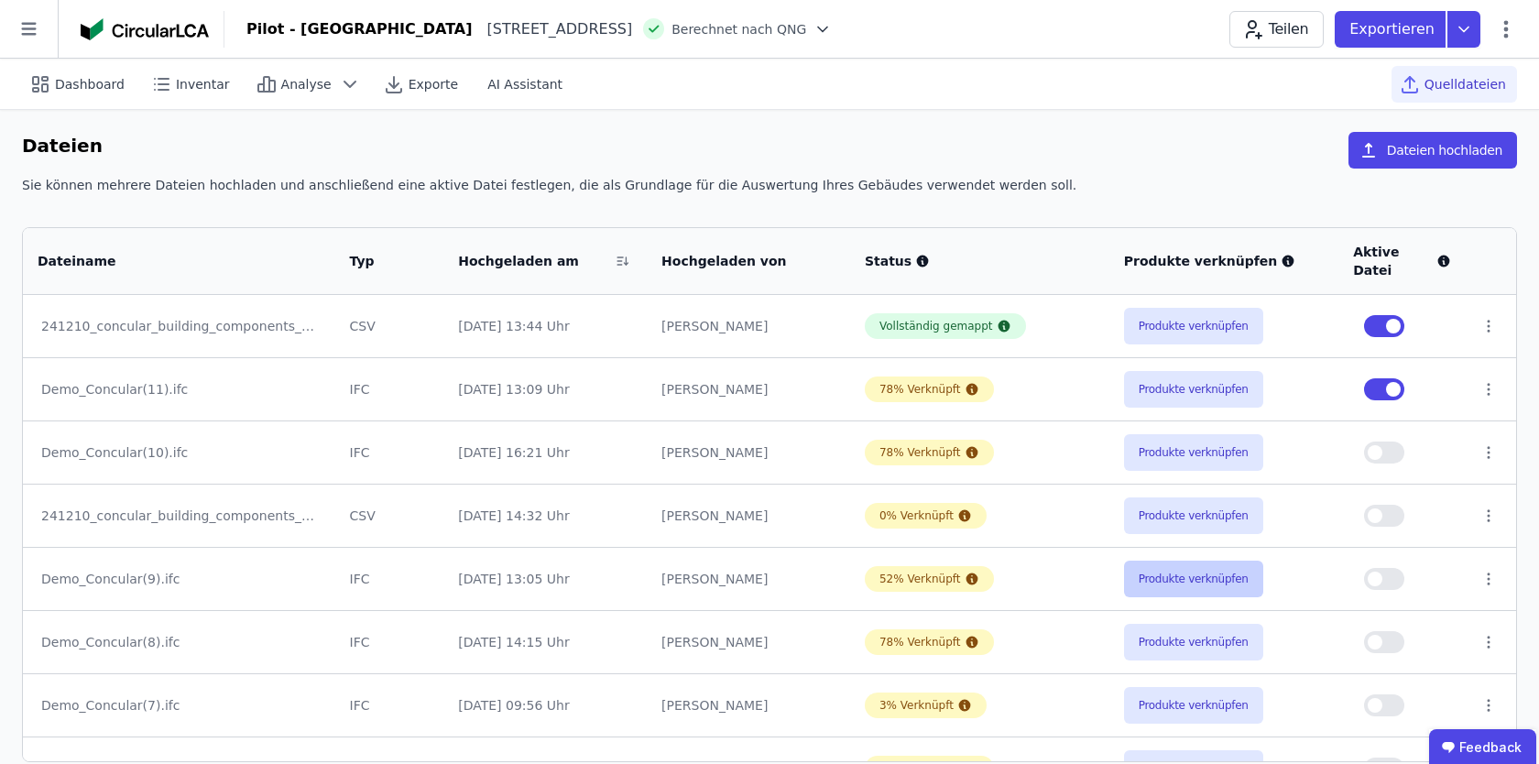
click at [1153, 574] on button "Produkte verknüpfen" at bounding box center [1193, 579] width 139 height 37
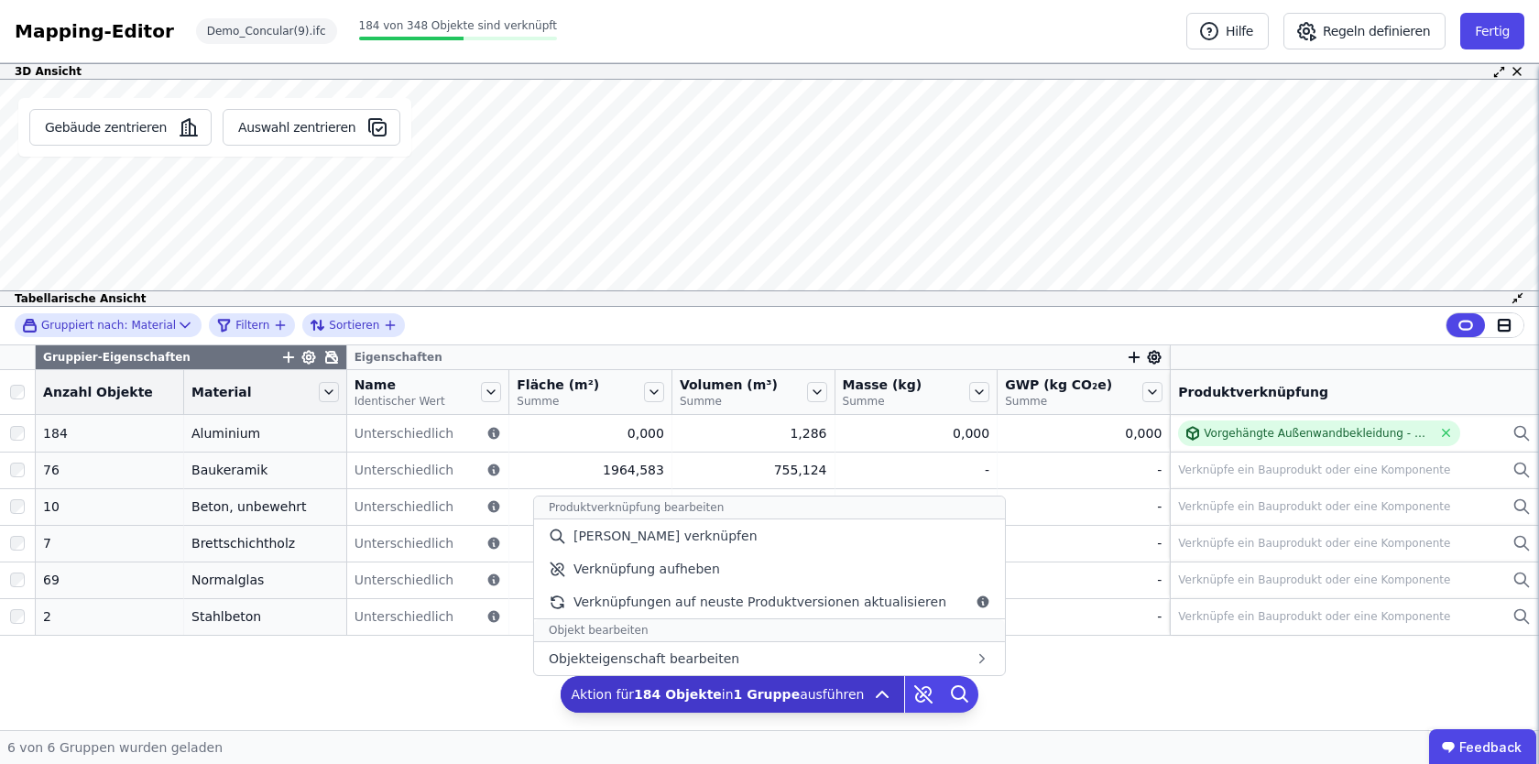
click at [879, 696] on icon at bounding box center [882, 694] width 11 height 5
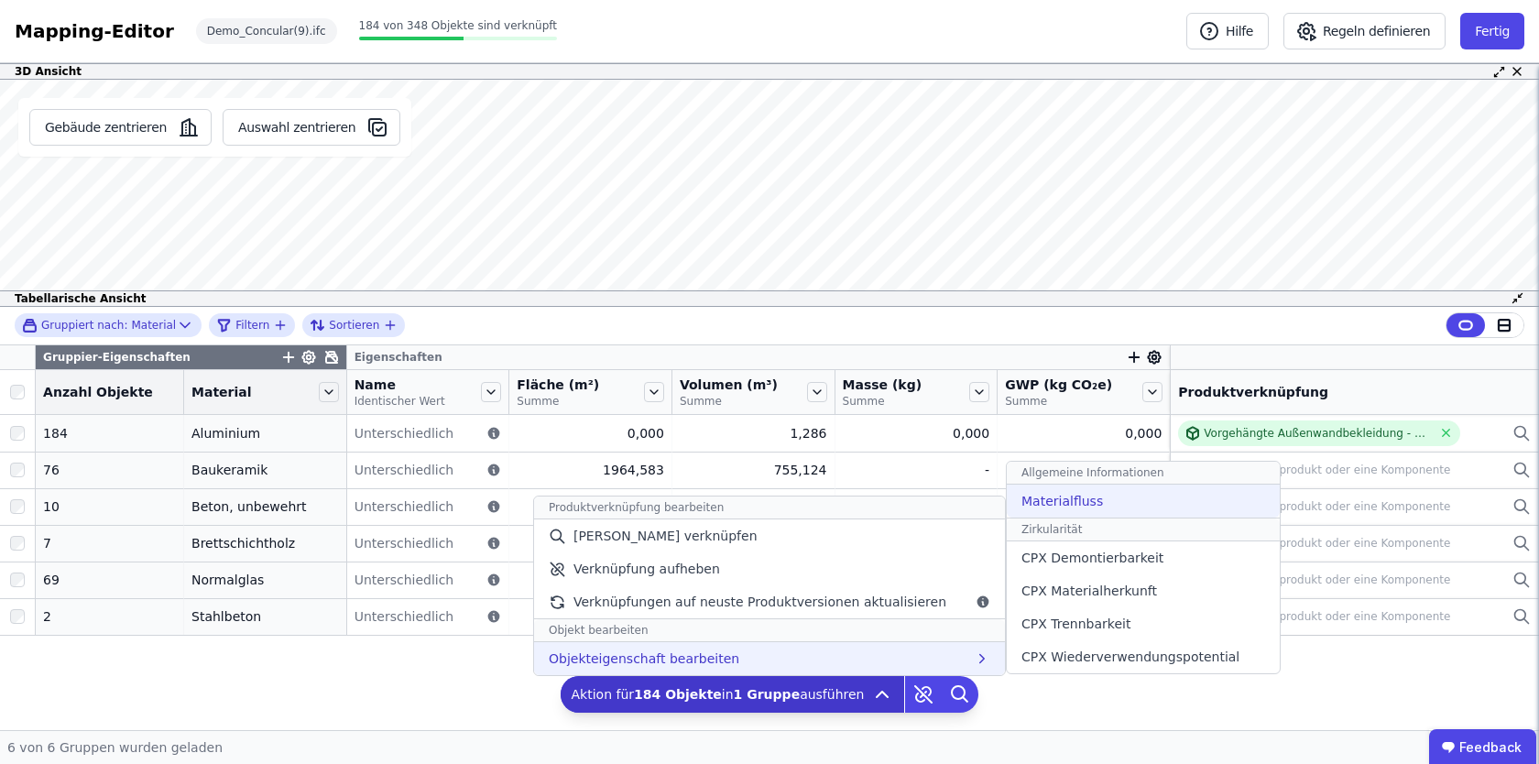
click at [1101, 509] on div "Materialfluss" at bounding box center [1143, 501] width 273 height 33
click at [1110, 503] on div "Materialfluss" at bounding box center [1143, 501] width 273 height 33
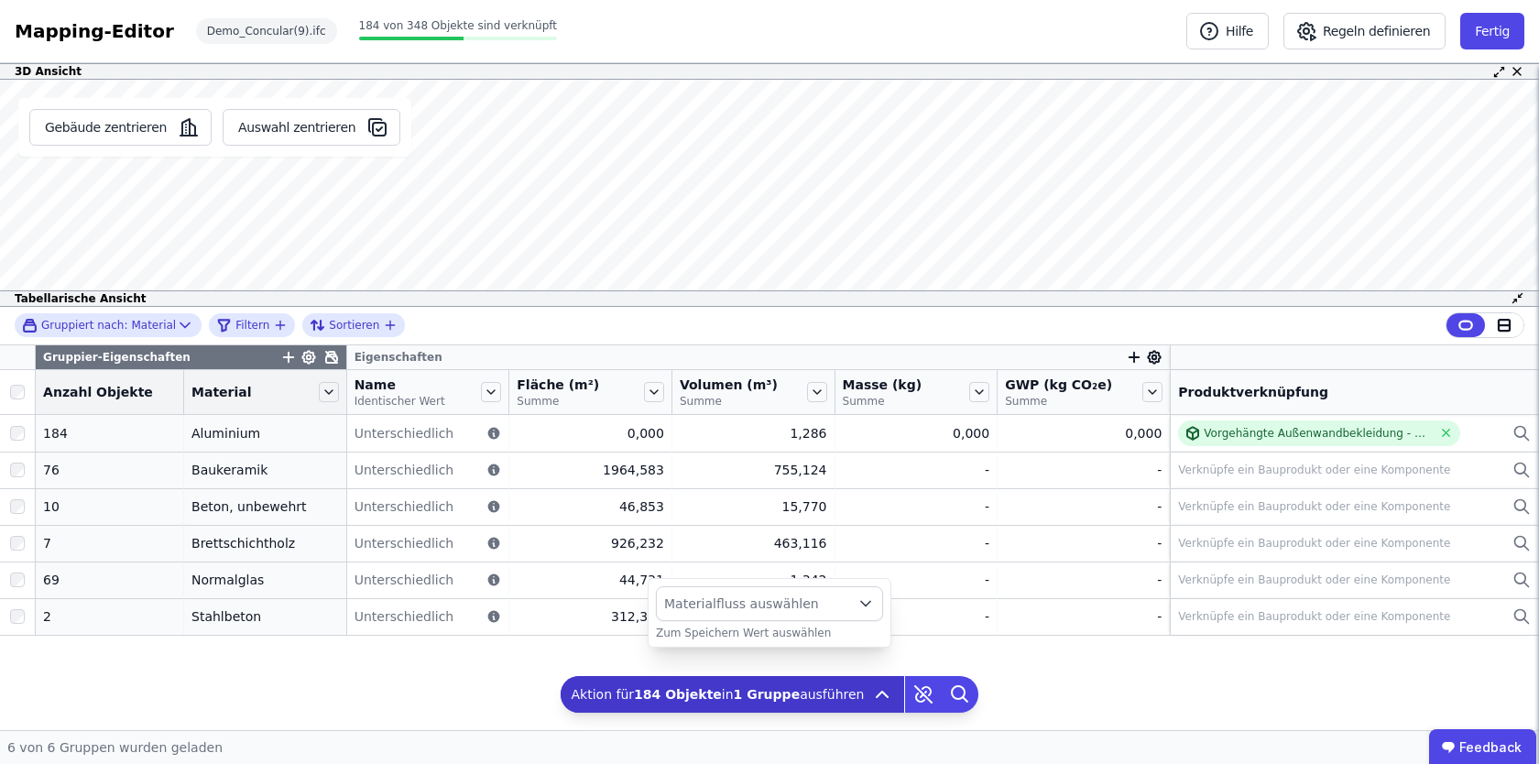
click at [815, 601] on span "Materialfluss auswählen" at bounding box center [754, 604] width 181 height 18
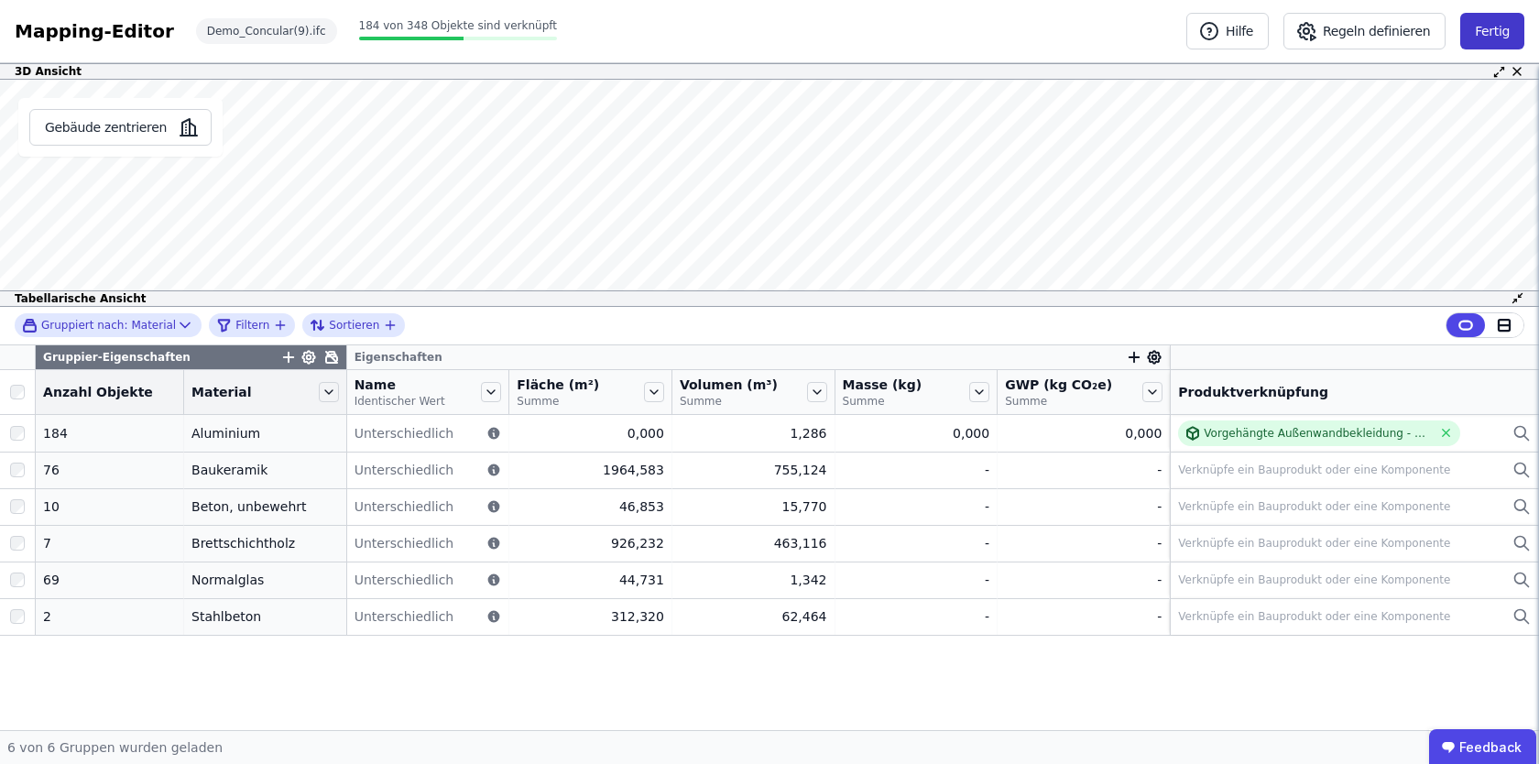
click at [1502, 41] on button "Fertig" at bounding box center [1493, 31] width 64 height 37
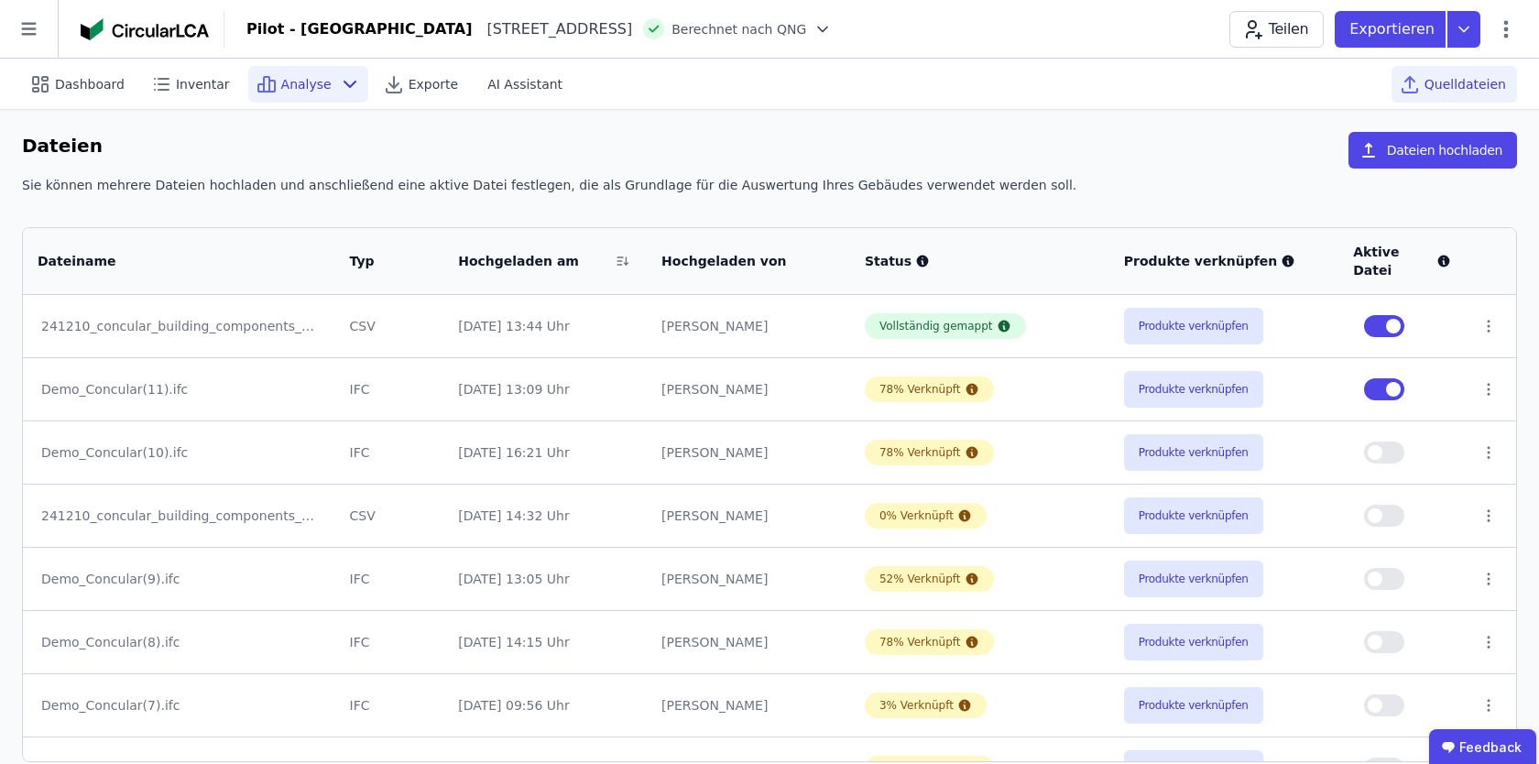
click at [344, 91] on icon at bounding box center [350, 84] width 22 height 22
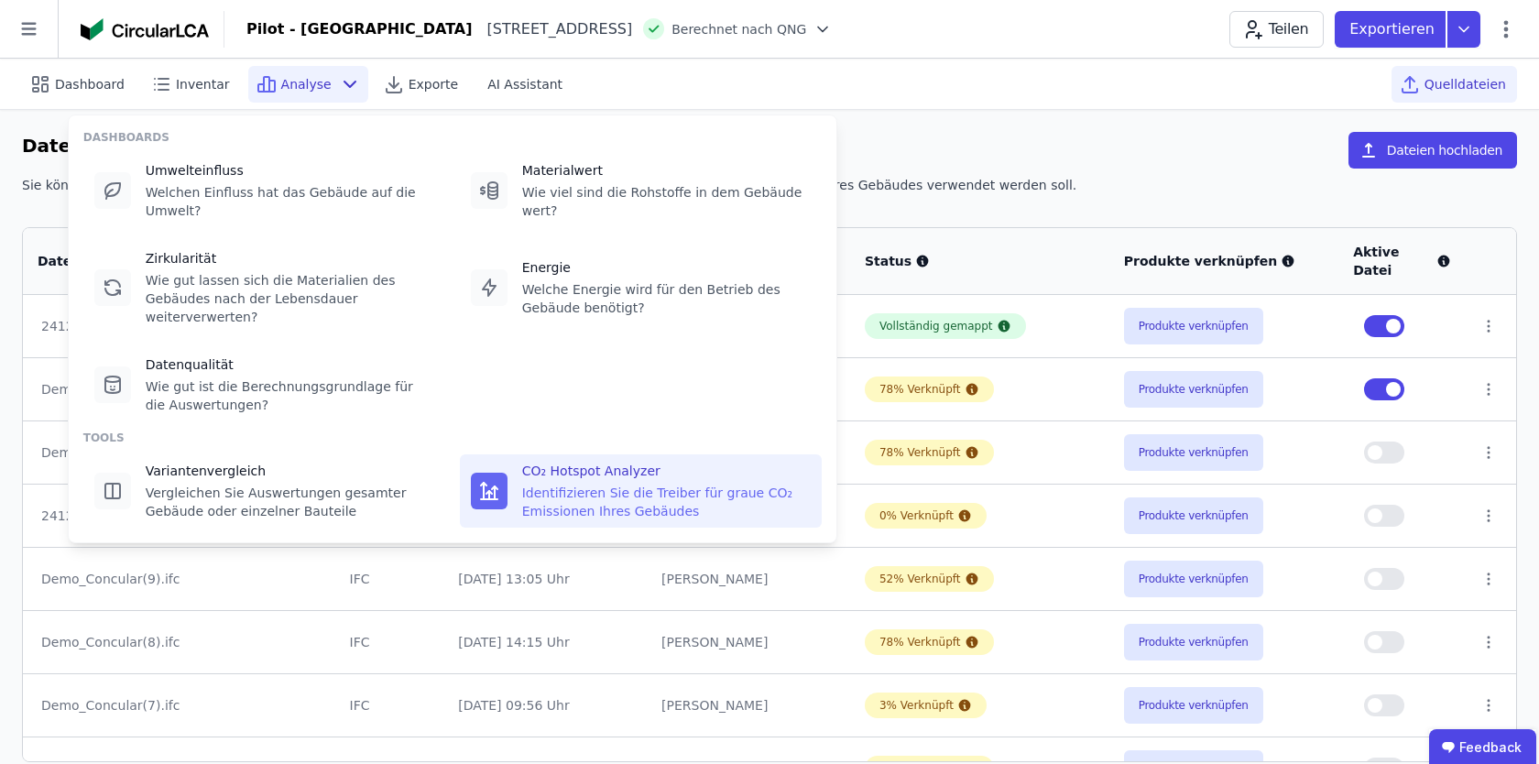
click at [582, 515] on div "Identifizieren Sie die Treiber für graue CO₂ Emissionen Ihres Gebäudes" at bounding box center [666, 502] width 289 height 37
